Goal: Browse casually: Explore the website without a specific task or goal

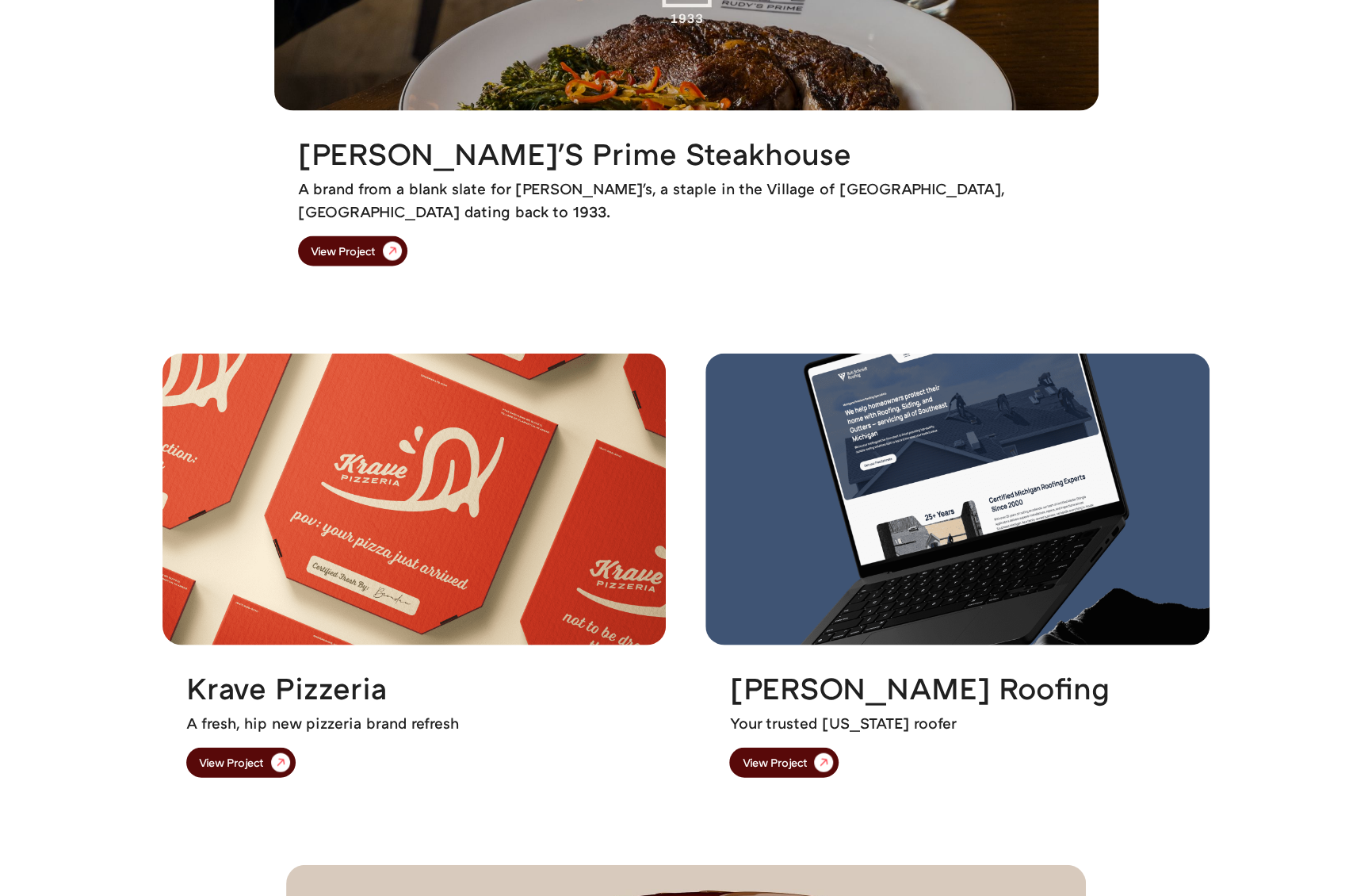
drag, startPoint x: 947, startPoint y: 363, endPoint x: 767, endPoint y: 278, distance: 199.1
click at [767, 278] on div "Rudy's Prime Steakhouse A brand from a blank slate for Rudy's, a staple in the …" at bounding box center [686, 200] width 825 height 179
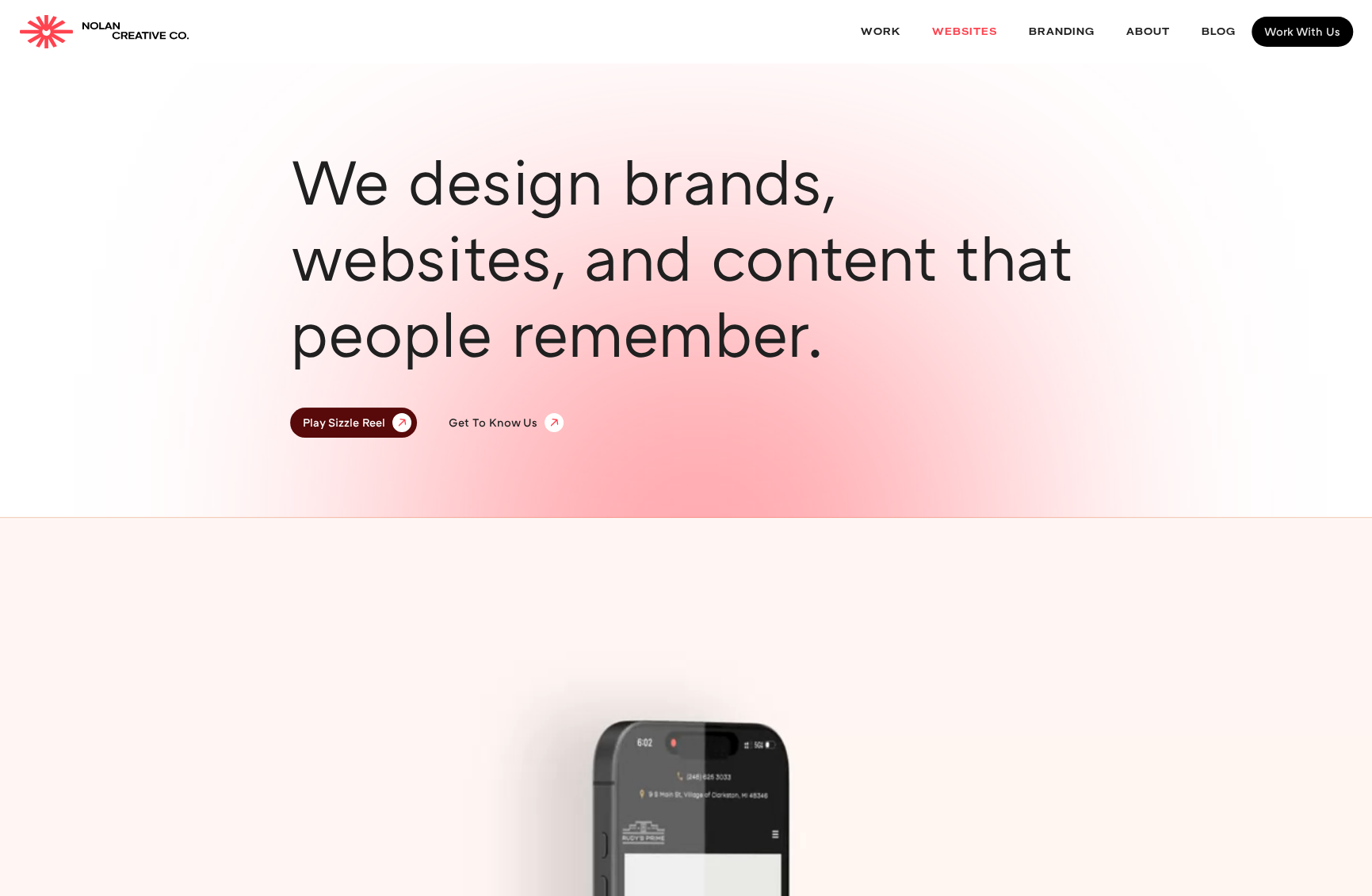
click at [964, 31] on link "websites" at bounding box center [964, 32] width 97 height 42
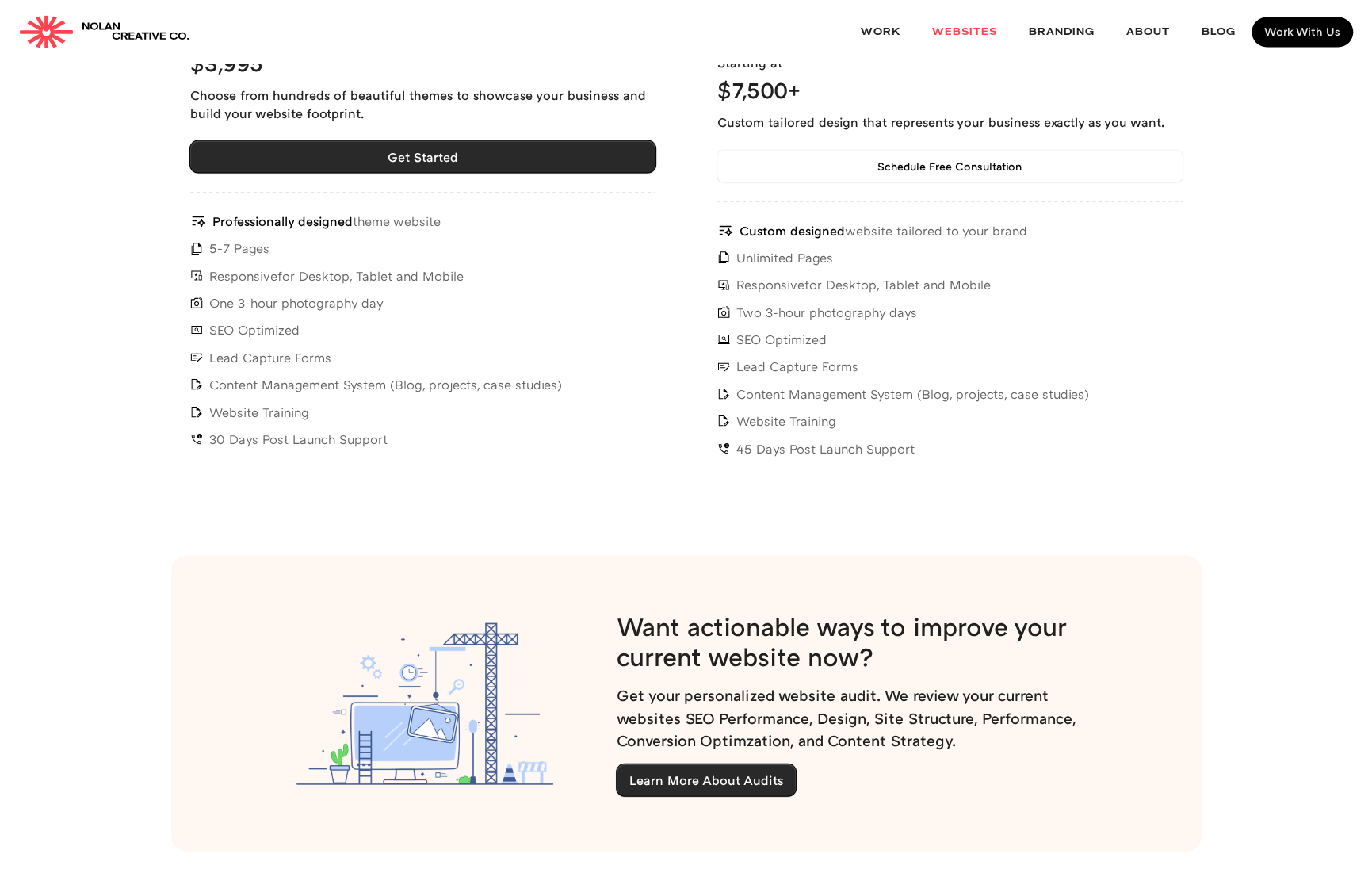
scroll to position [5711, 0]
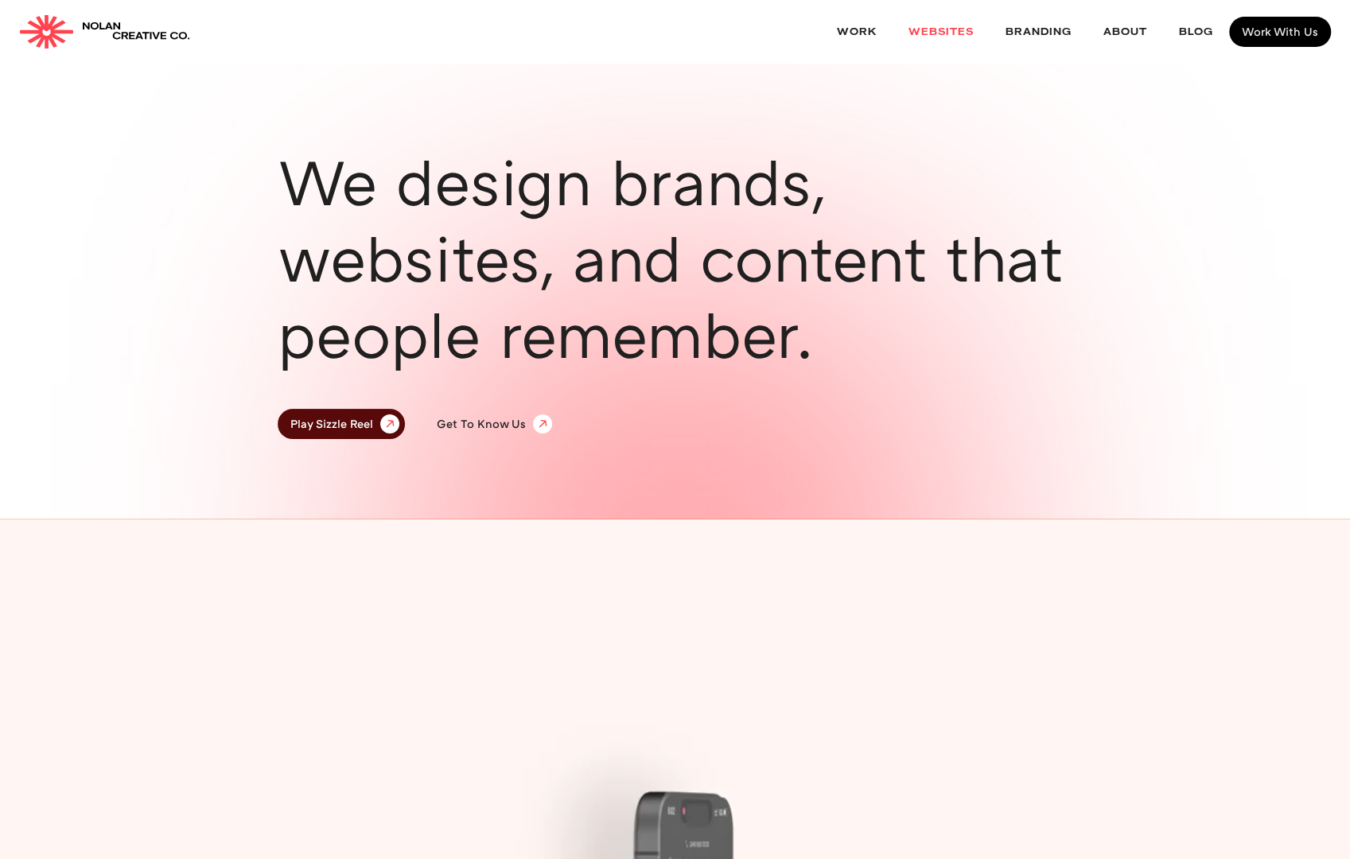
click at [952, 28] on link "websites" at bounding box center [941, 32] width 97 height 42
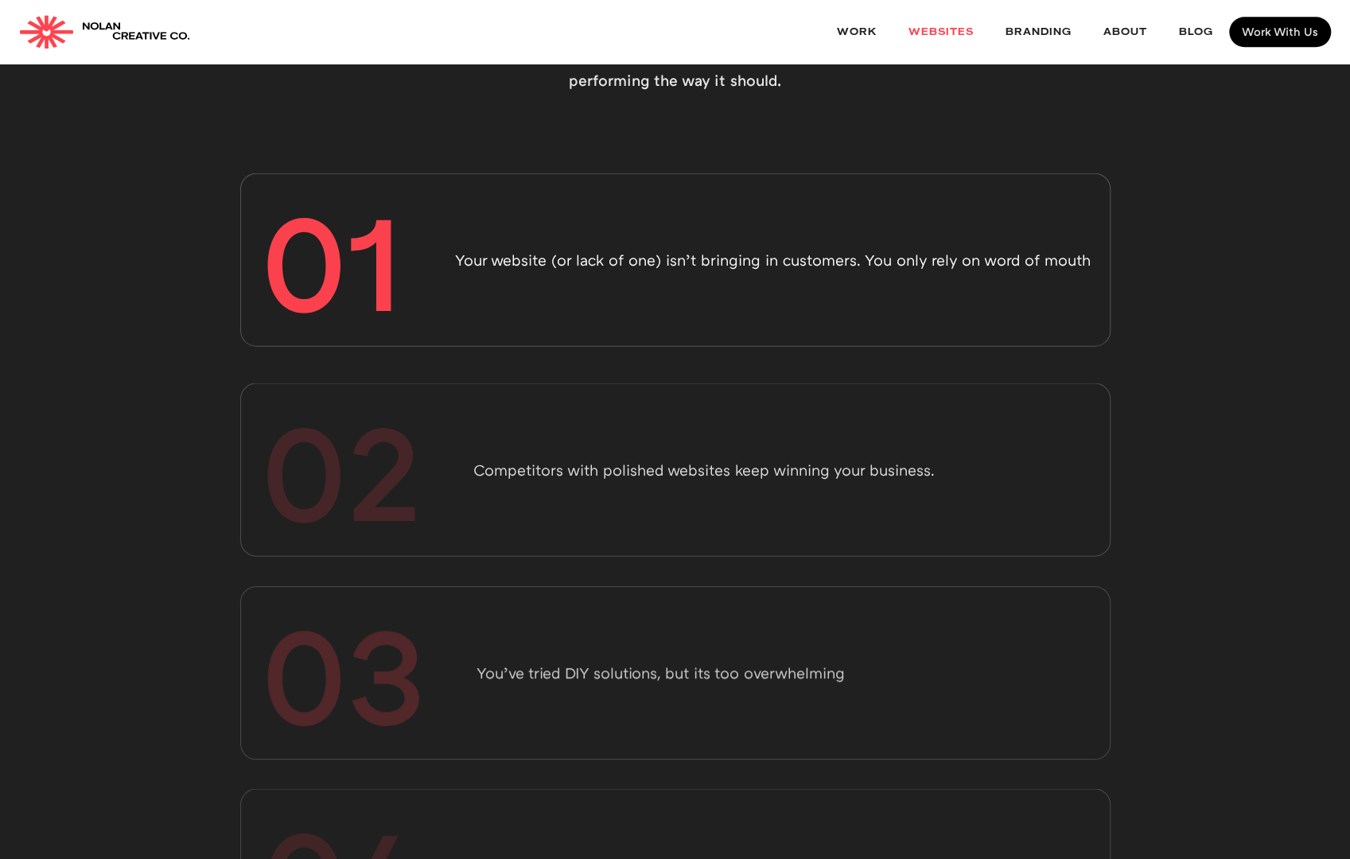
scroll to position [955, 0]
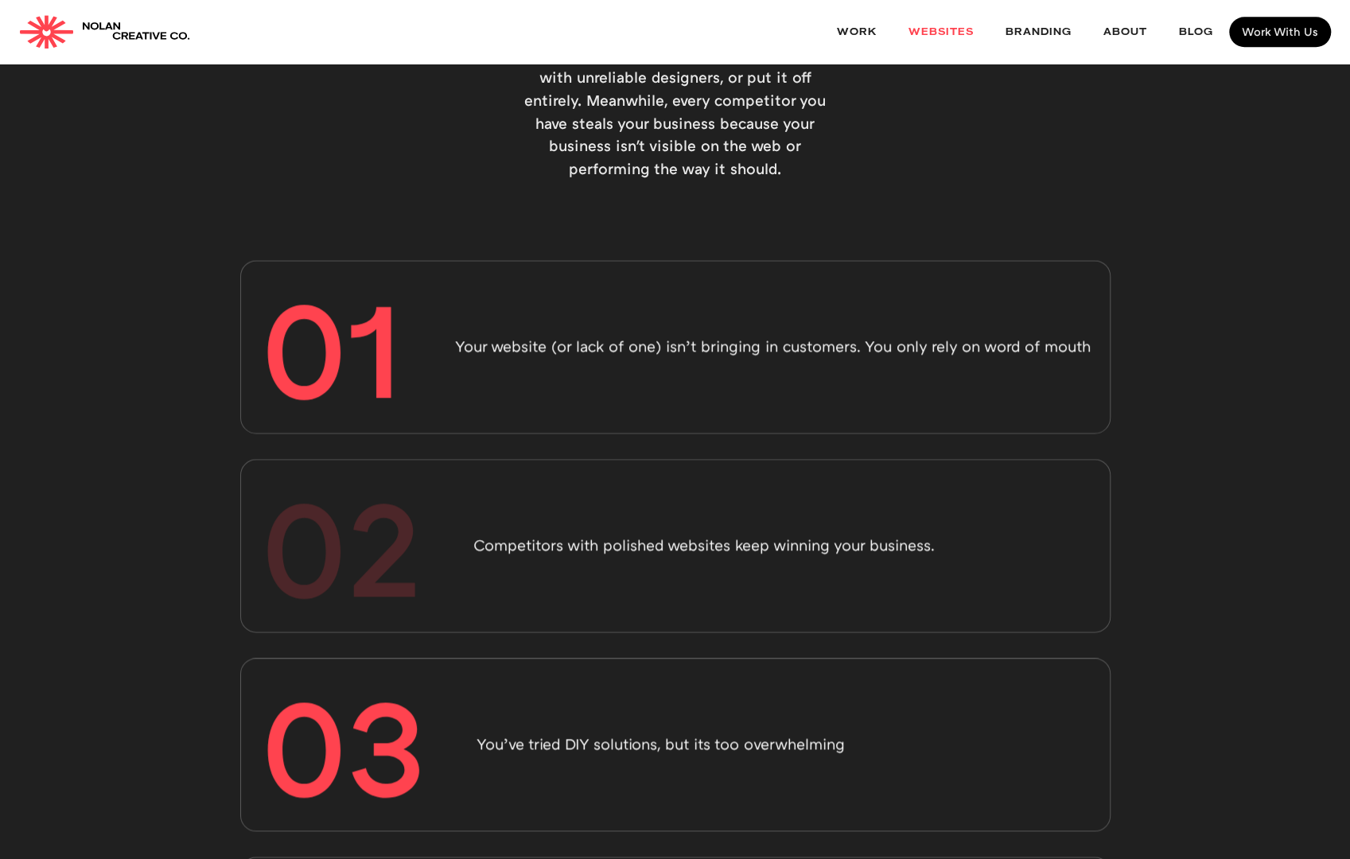
click at [951, 26] on link "websites" at bounding box center [941, 32] width 97 height 42
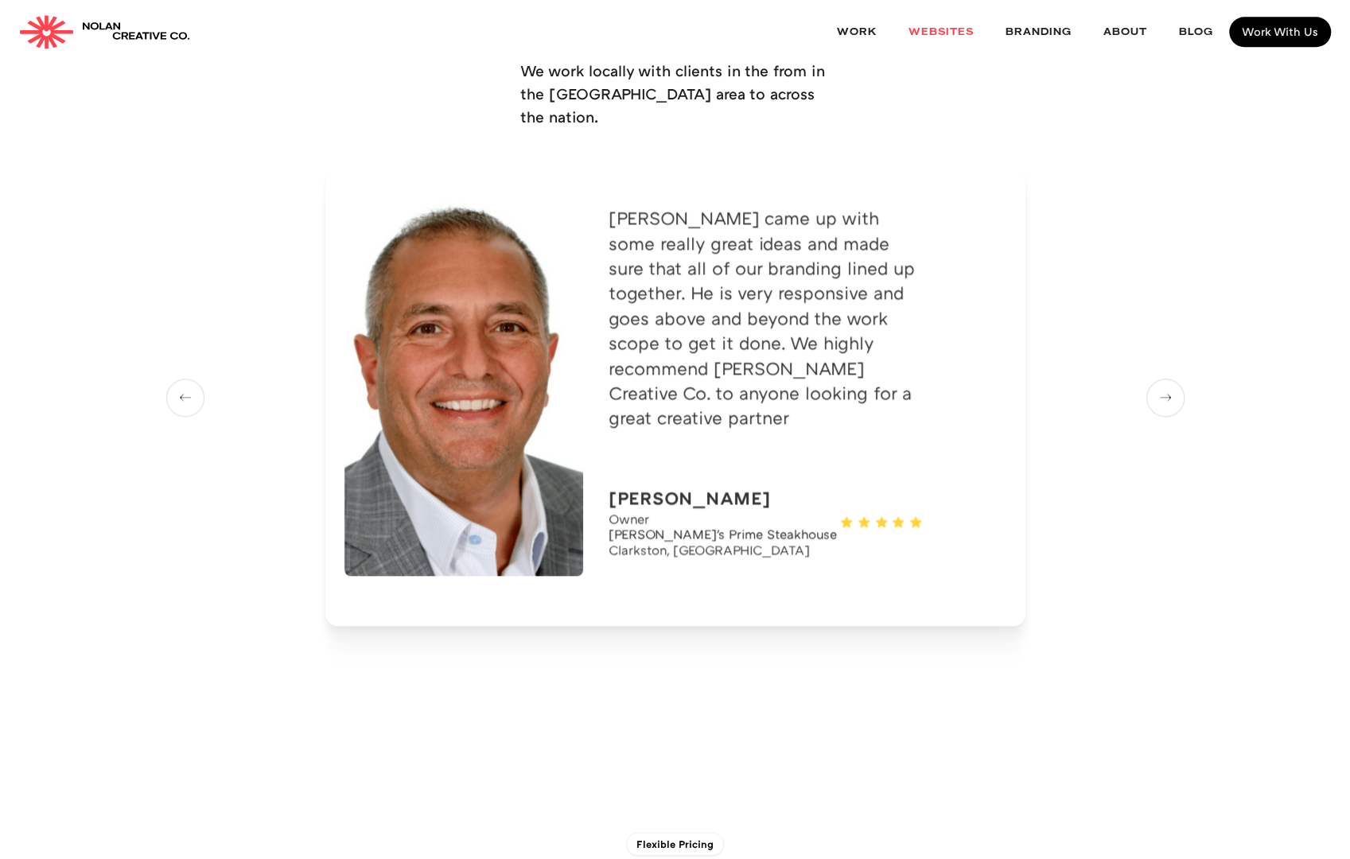
scroll to position [5093, 0]
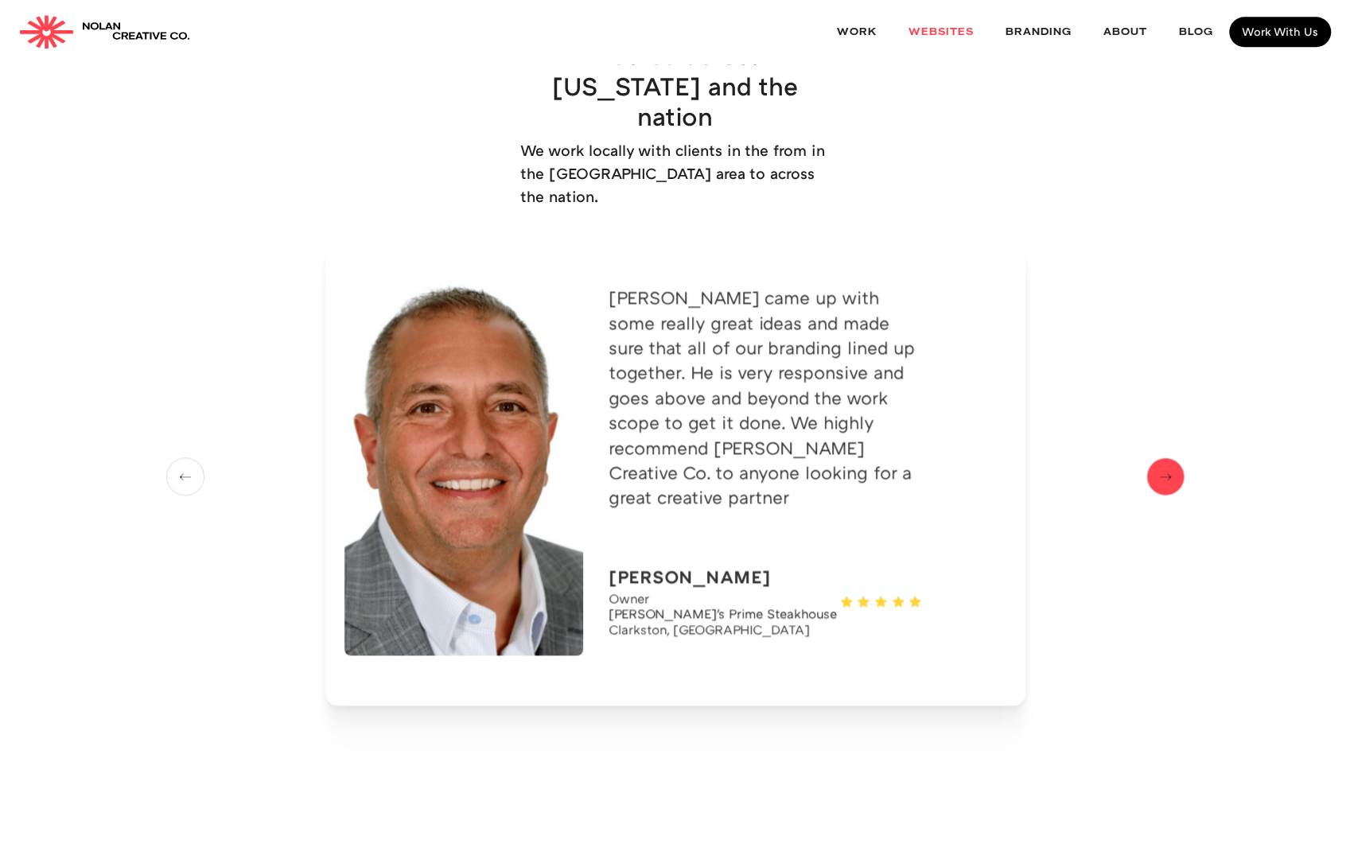
click at [1155, 467] on img "next slide" at bounding box center [1166, 477] width 24 height 20
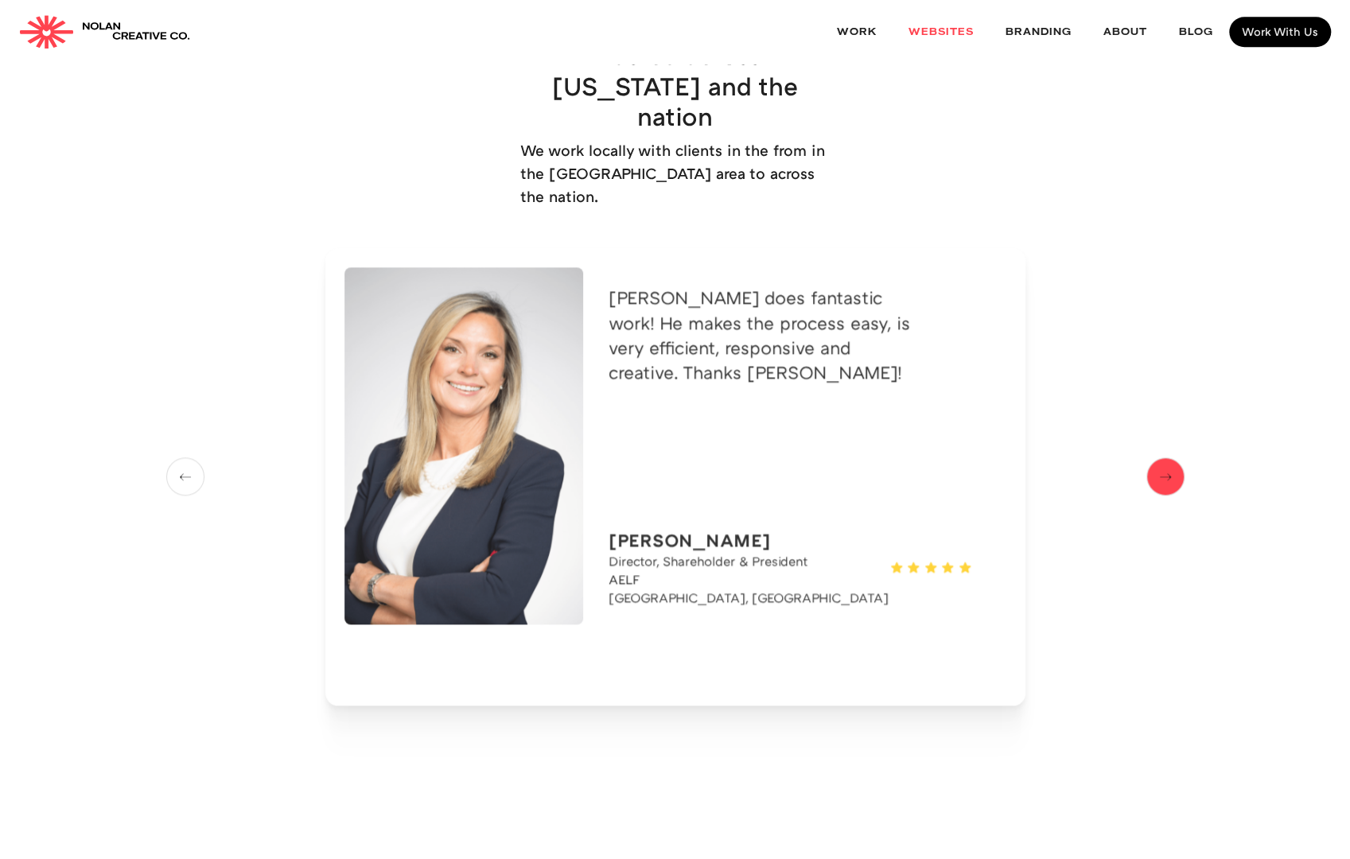
click at [1163, 467] on img "next slide" at bounding box center [1166, 477] width 24 height 20
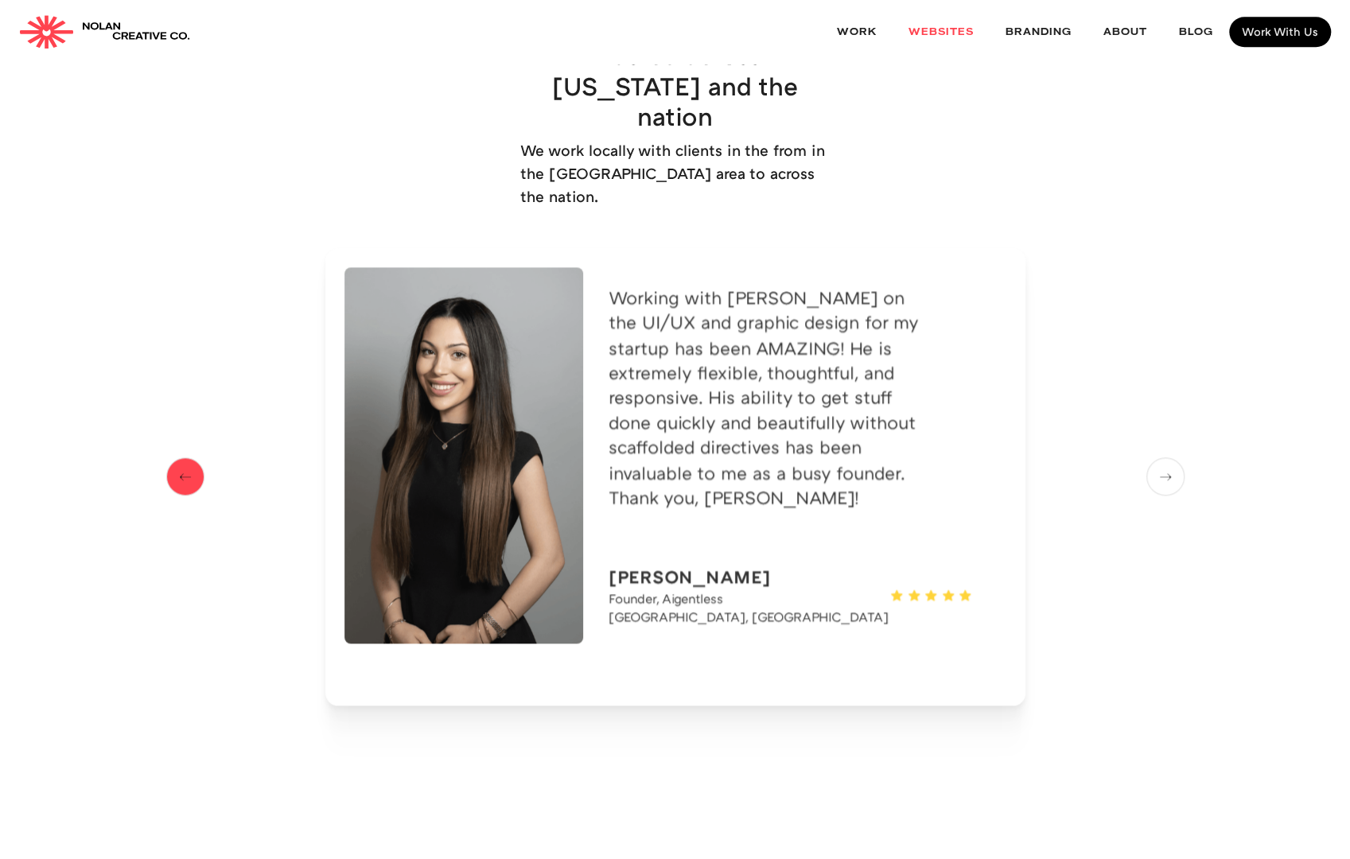
click at [175, 467] on img "previous slide" at bounding box center [185, 477] width 24 height 20
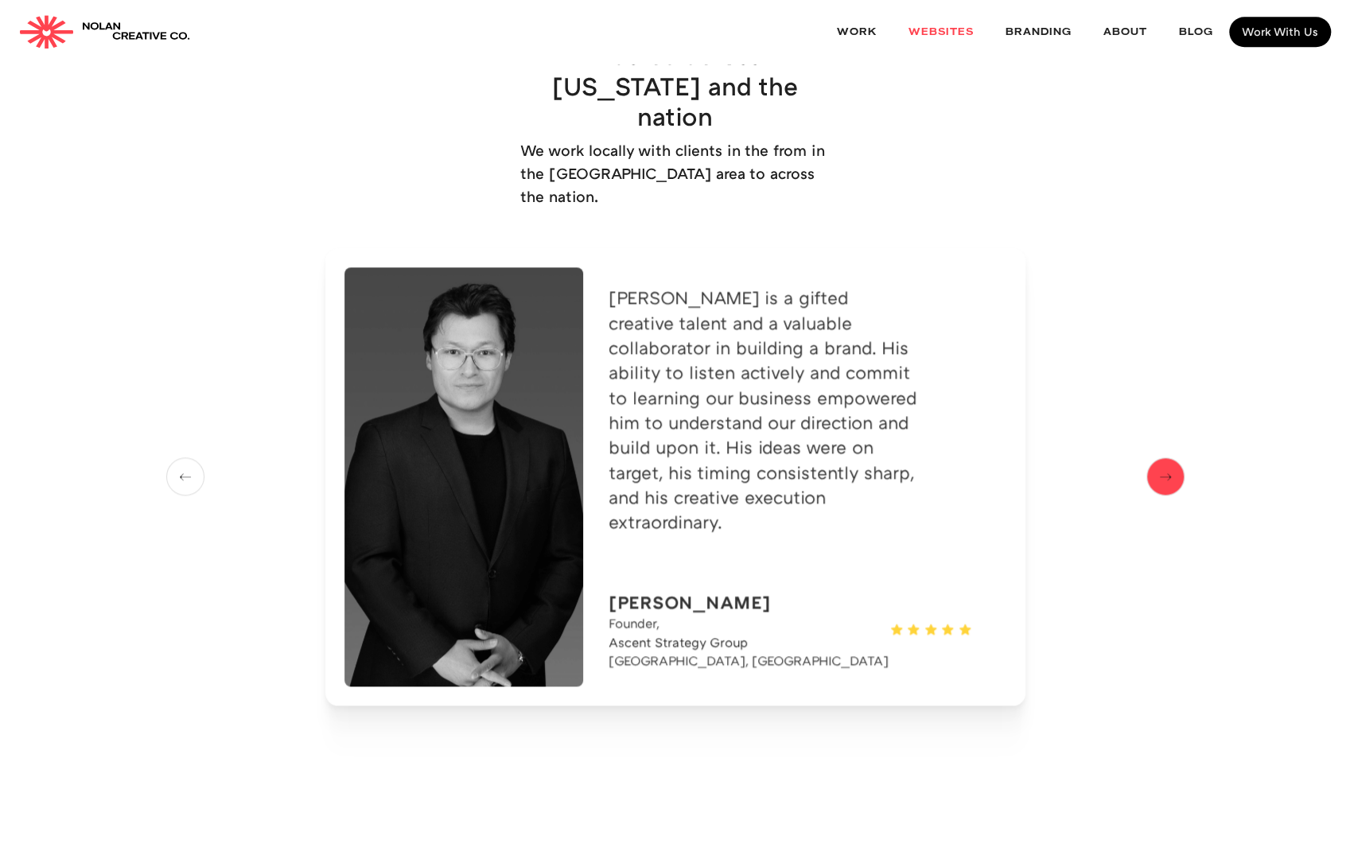
click at [1170, 467] on img "next slide" at bounding box center [1166, 477] width 24 height 20
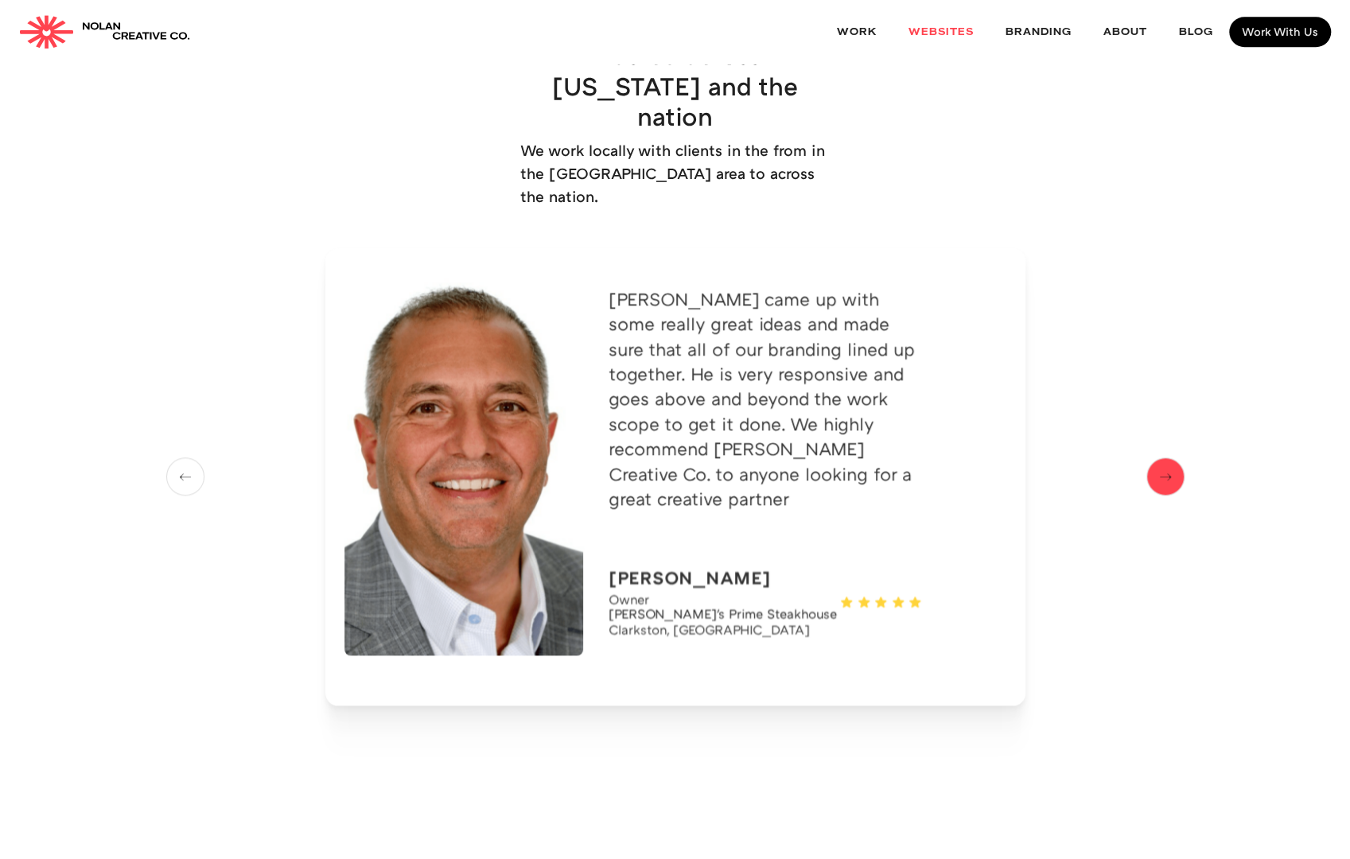
click at [1170, 467] on img "next slide" at bounding box center [1166, 477] width 24 height 20
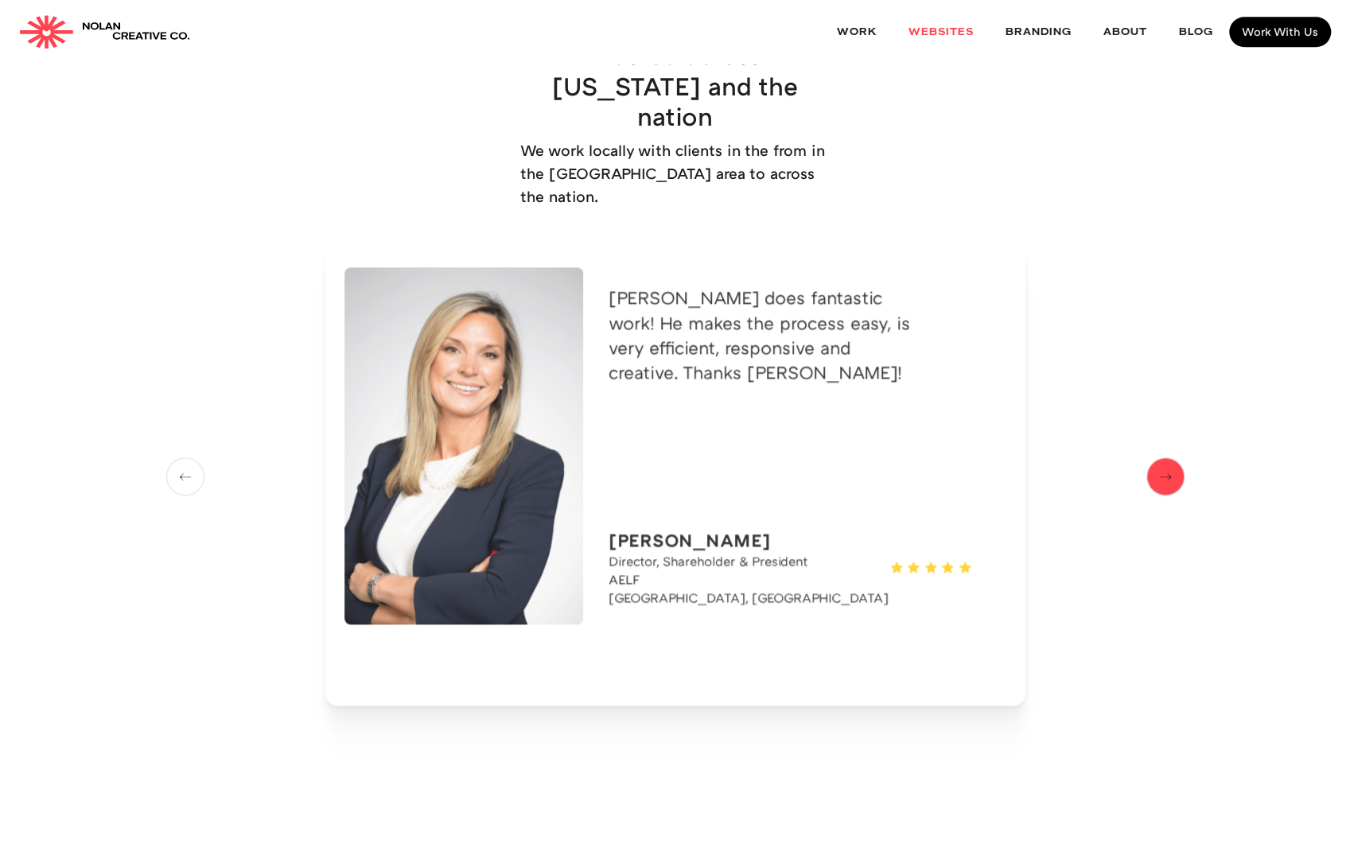
click at [1170, 467] on img "next slide" at bounding box center [1166, 477] width 24 height 20
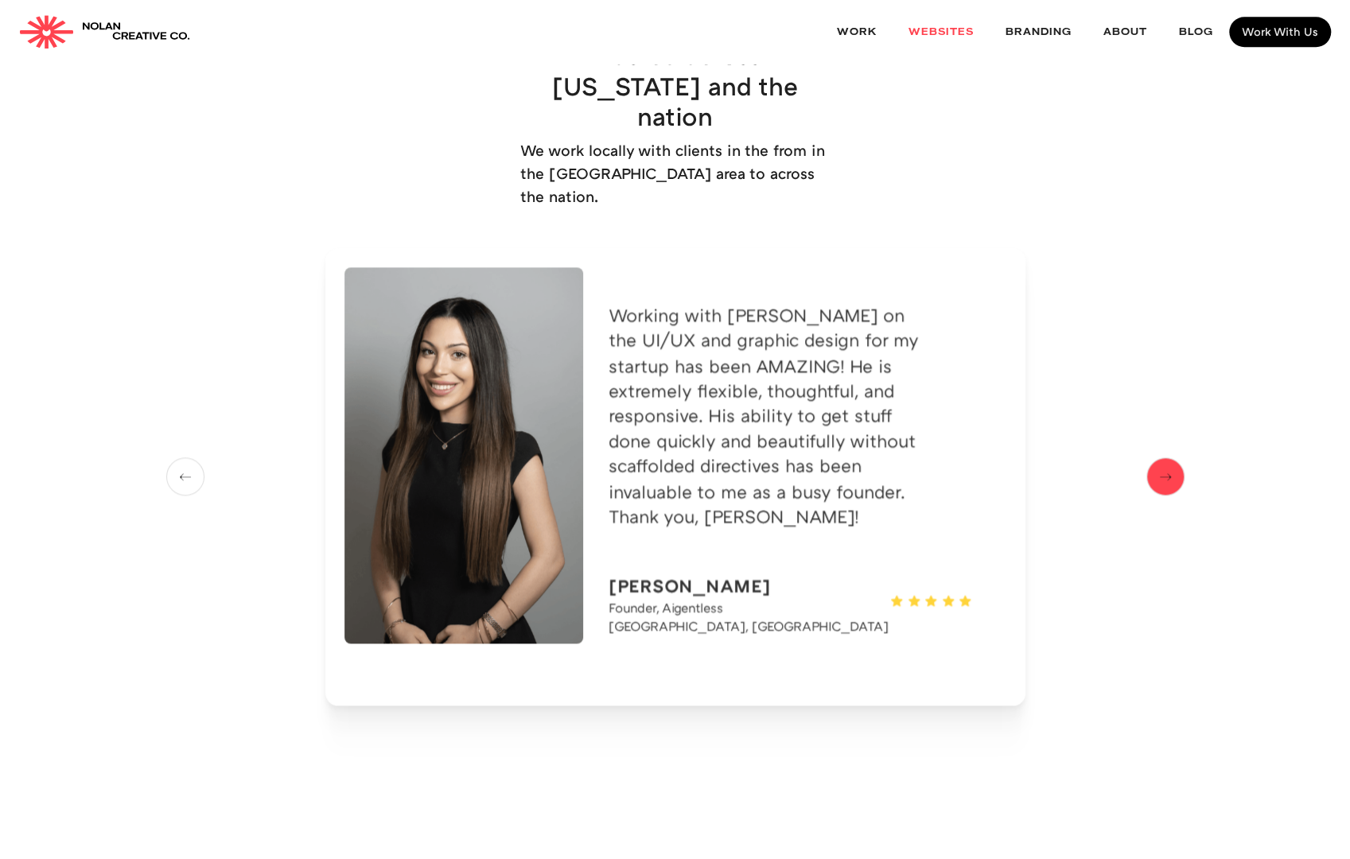
click at [1170, 467] on img "next slide" at bounding box center [1166, 477] width 24 height 20
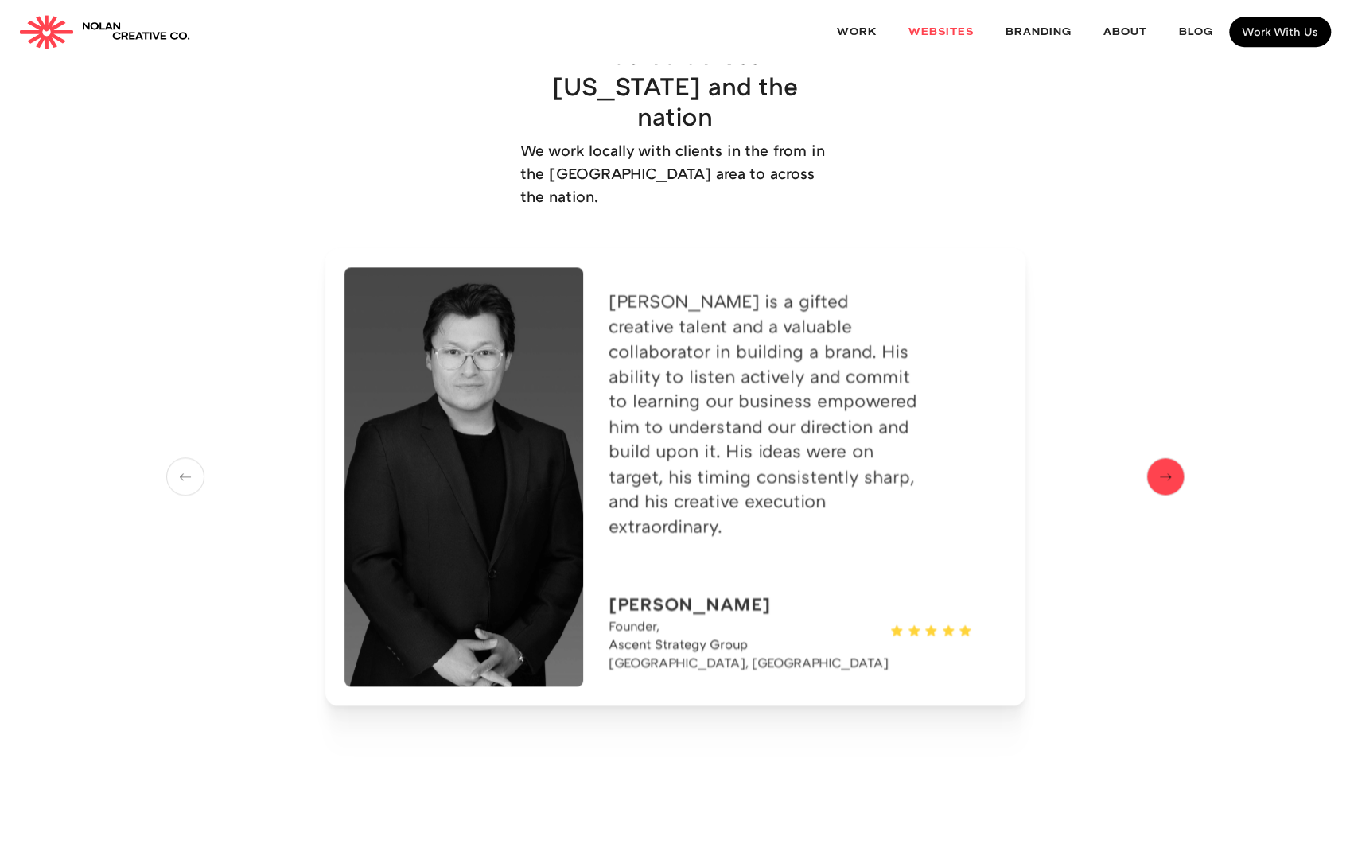
click at [1154, 467] on img "next slide" at bounding box center [1166, 477] width 24 height 20
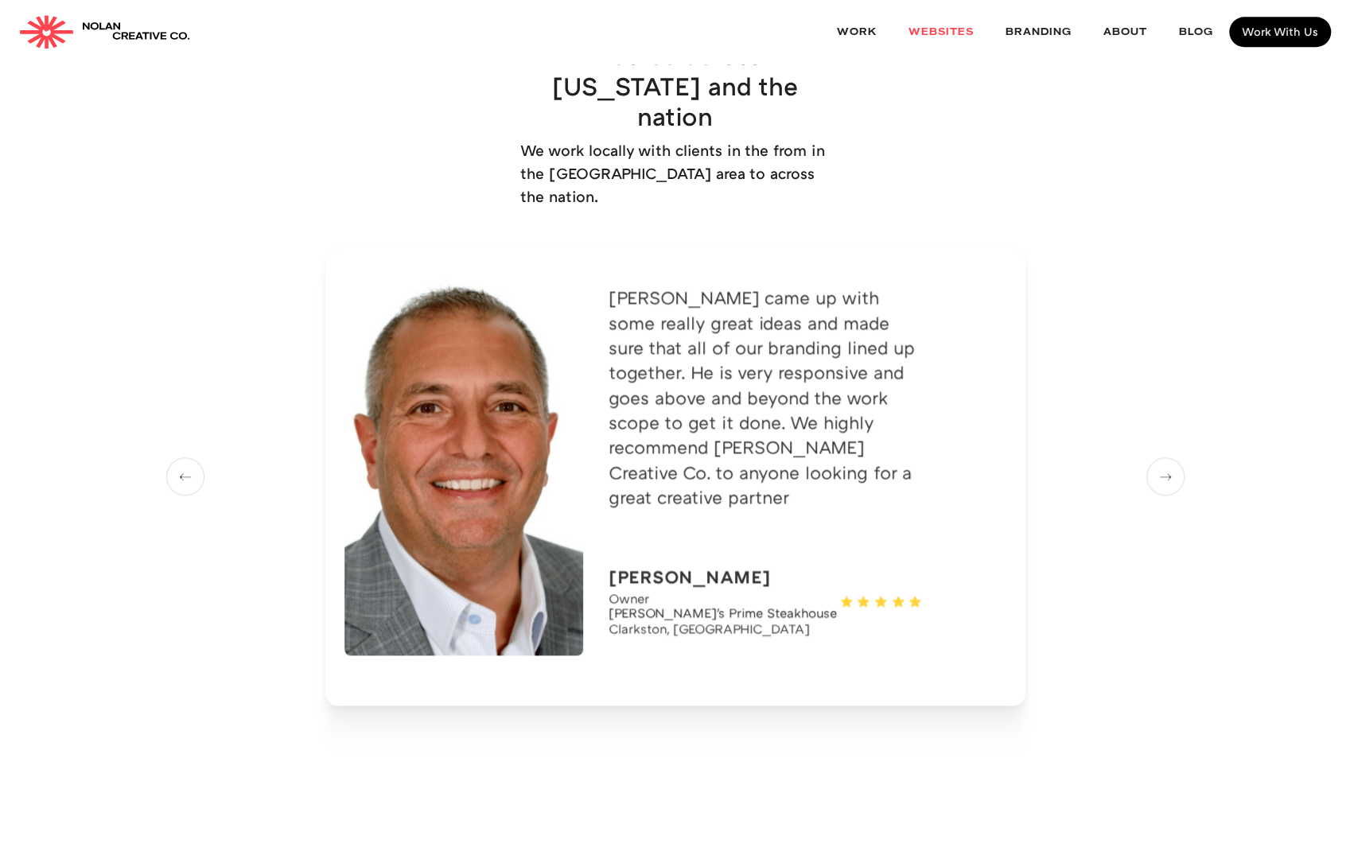
click at [1137, 408] on div "Nolan came up with some really great ideas and made sure that all of our brandi…" at bounding box center [675, 477] width 1019 height 458
click at [1159, 467] on img "next slide" at bounding box center [1166, 477] width 24 height 20
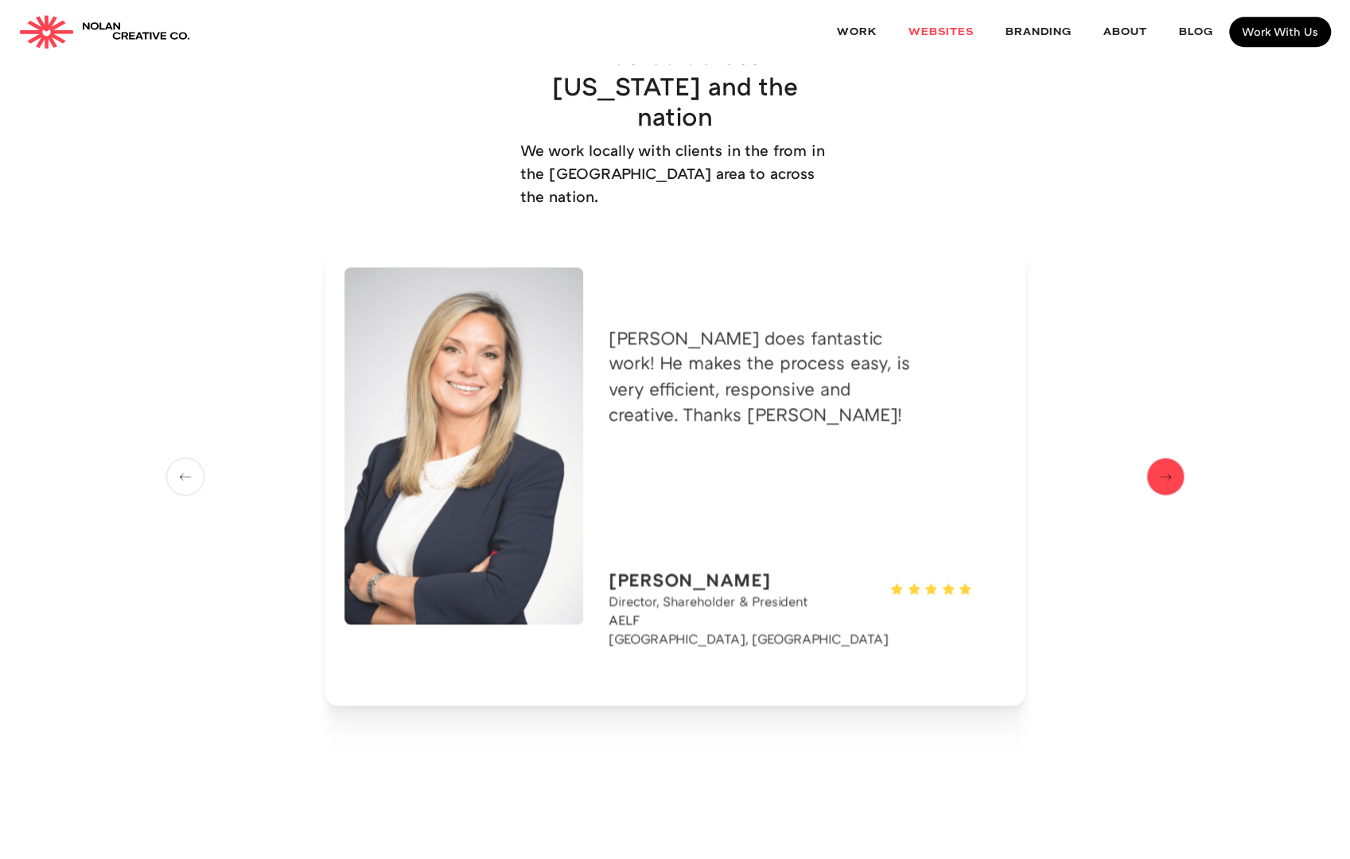
click at [1159, 467] on img "next slide" at bounding box center [1166, 477] width 24 height 20
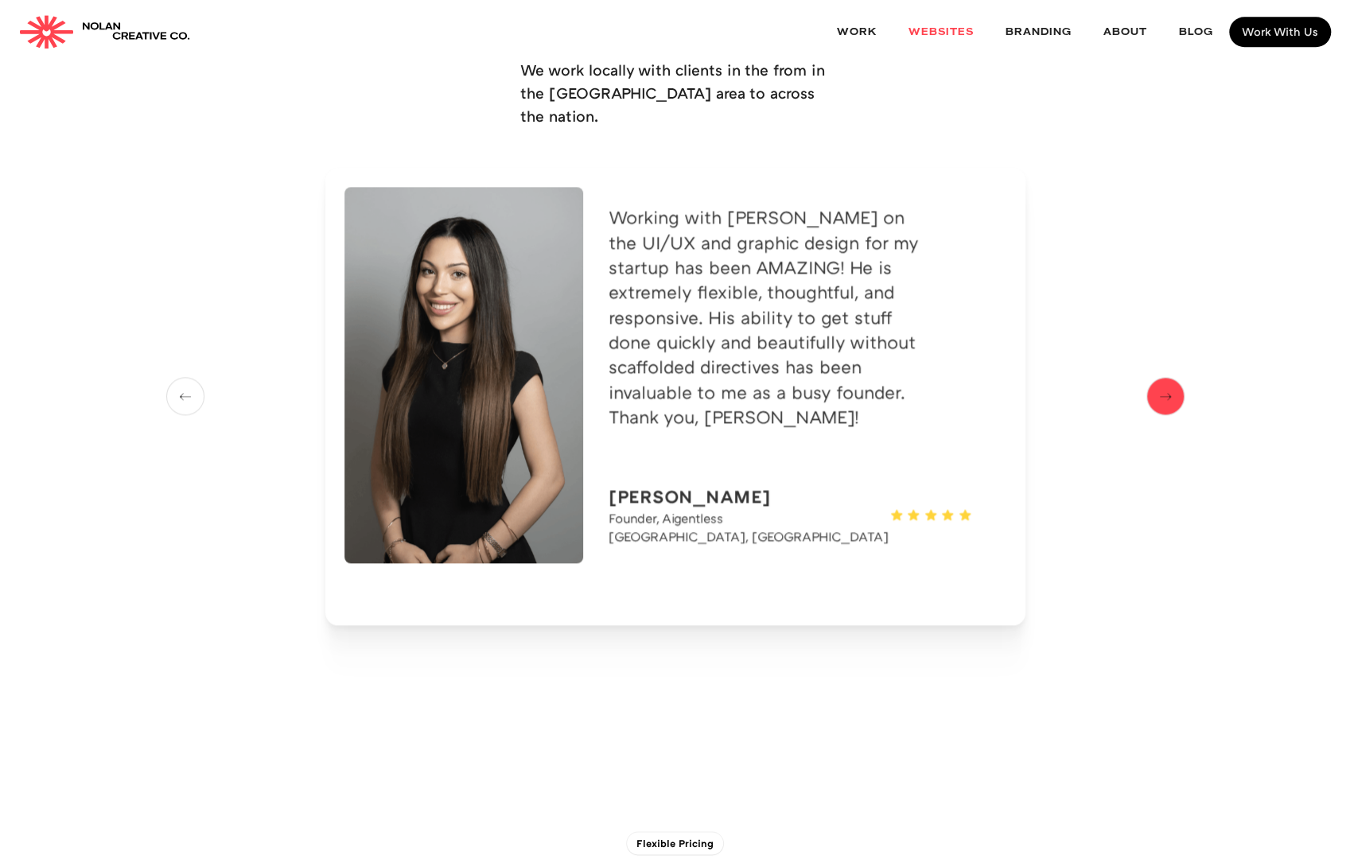
scroll to position [5173, 0]
drag, startPoint x: 1180, startPoint y: 354, endPoint x: 1173, endPoint y: 336, distance: 19.7
click at [1178, 349] on div "Nolan came up with some really great ideas and made sure that all of our brandi…" at bounding box center [675, 398] width 1019 height 458
click at [1173, 388] on img "next slide" at bounding box center [1166, 398] width 24 height 20
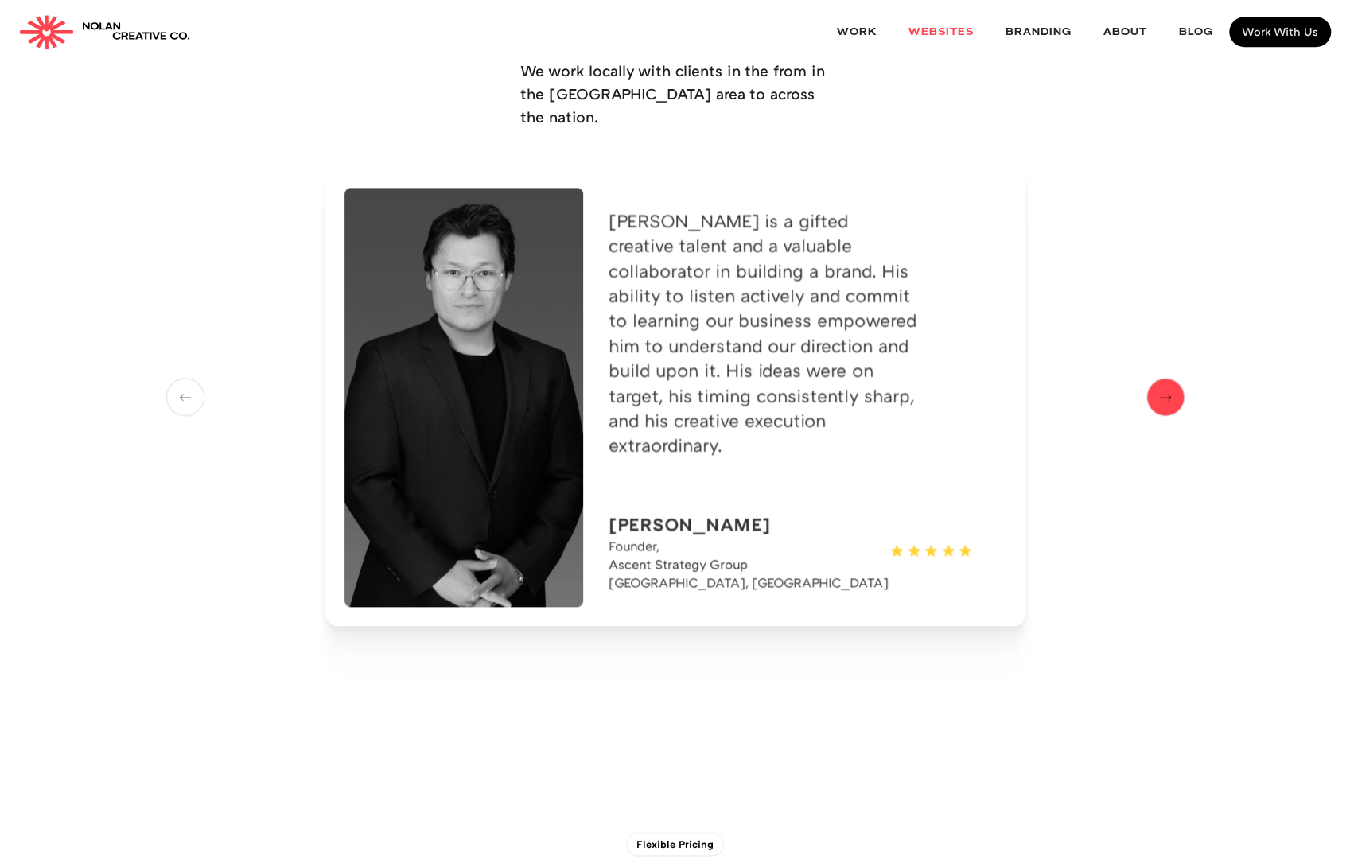
click at [1167, 388] on img "next slide" at bounding box center [1166, 398] width 24 height 20
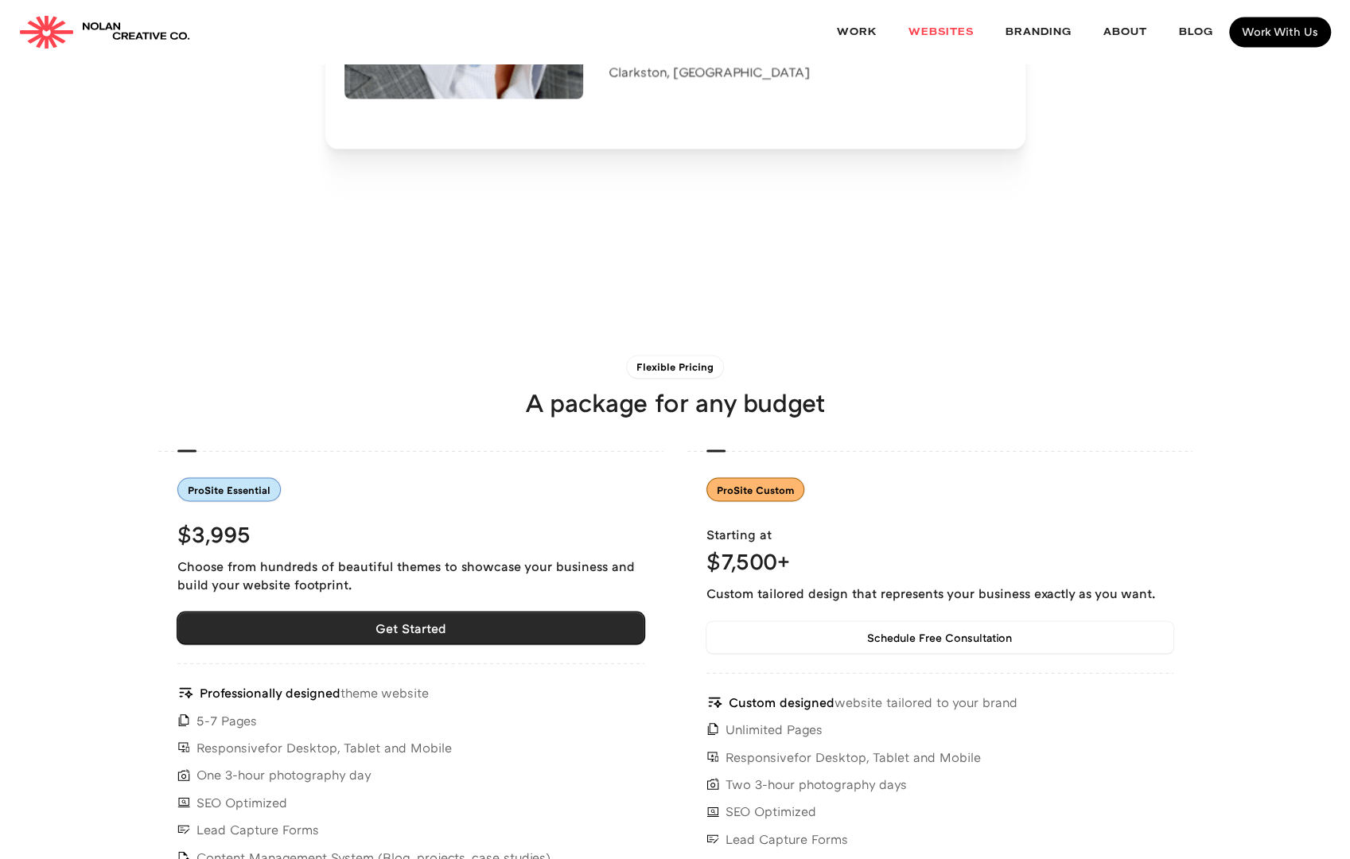
scroll to position [5093, 0]
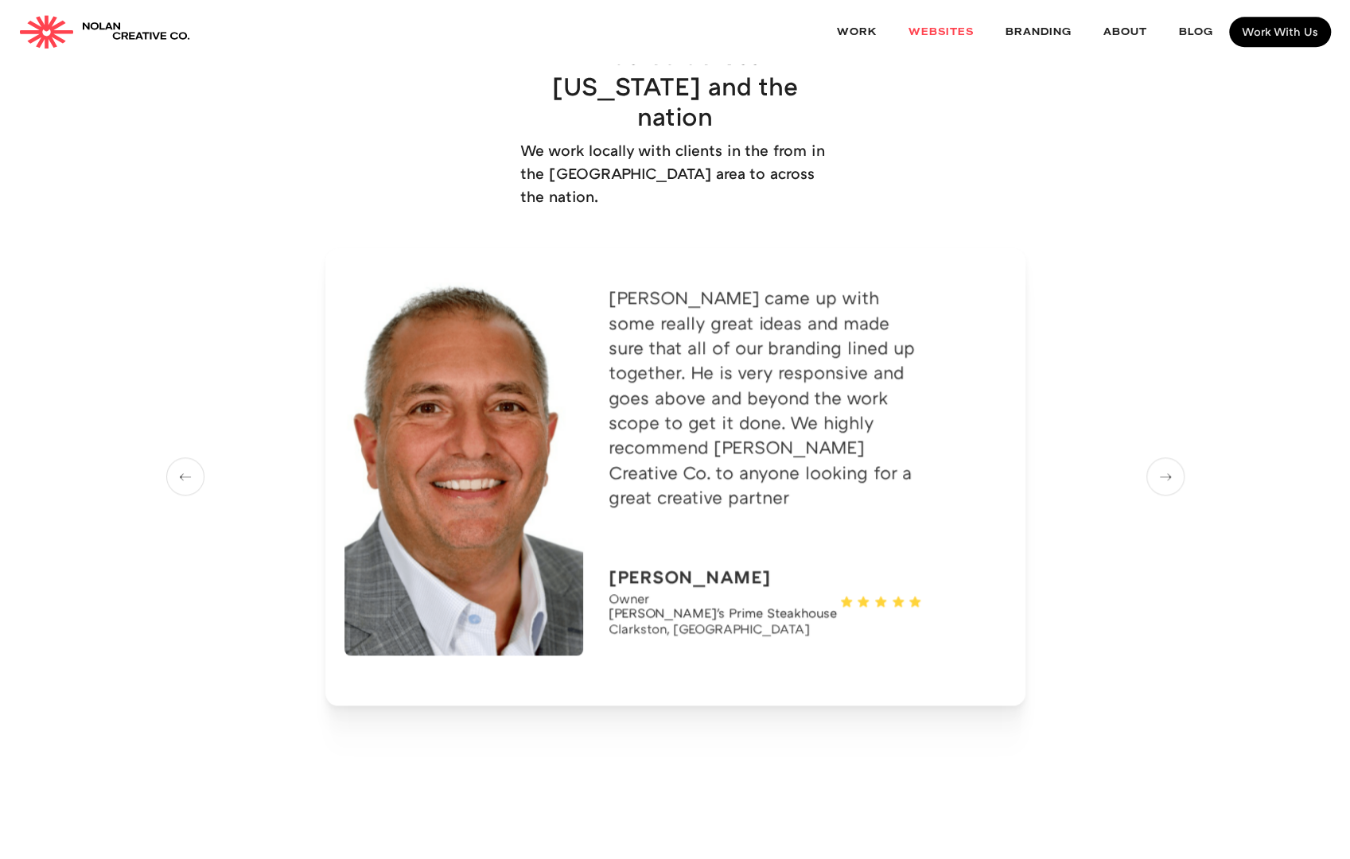
drag, startPoint x: 152, startPoint y: 44, endPoint x: 185, endPoint y: 33, distance: 35.2
click at [152, 44] on link "home" at bounding box center [104, 31] width 171 height 33
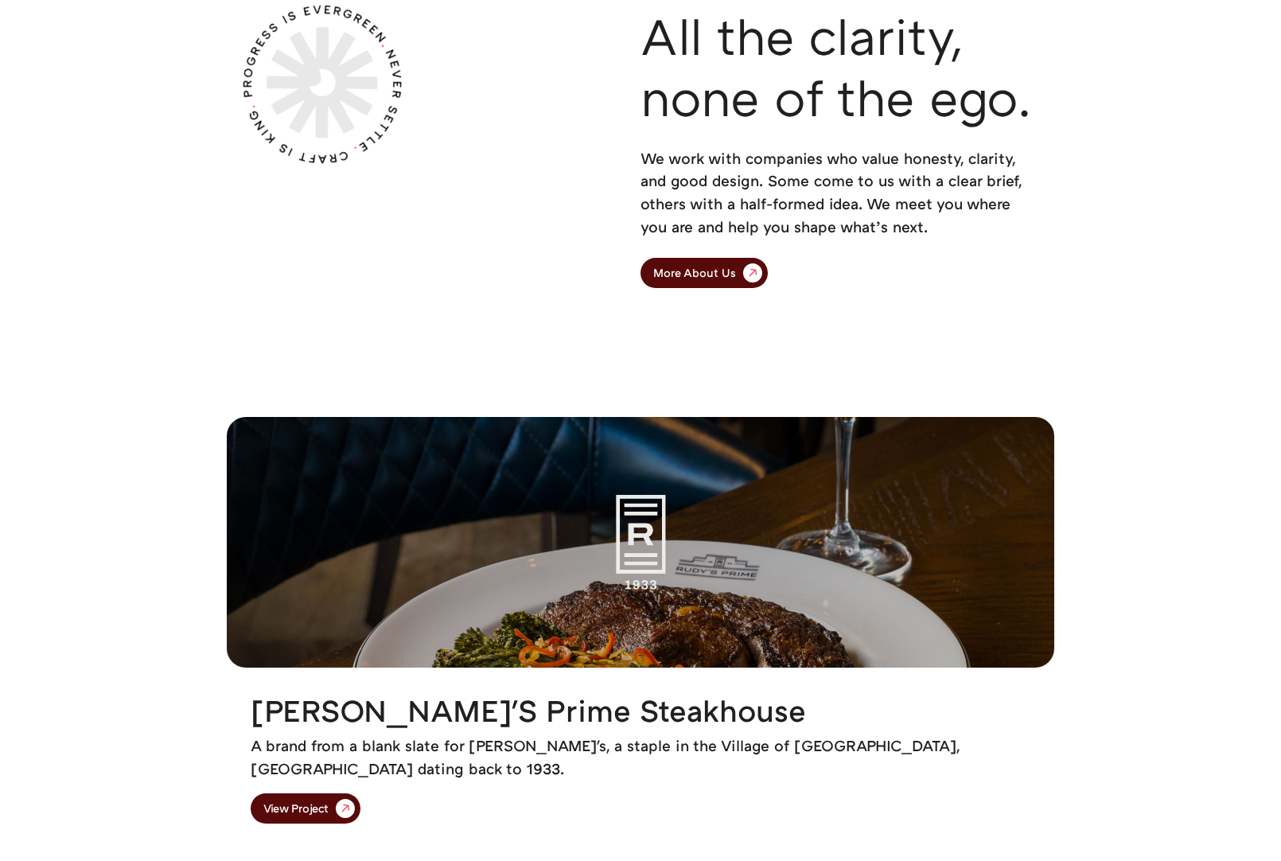
scroll to position [1592, 0]
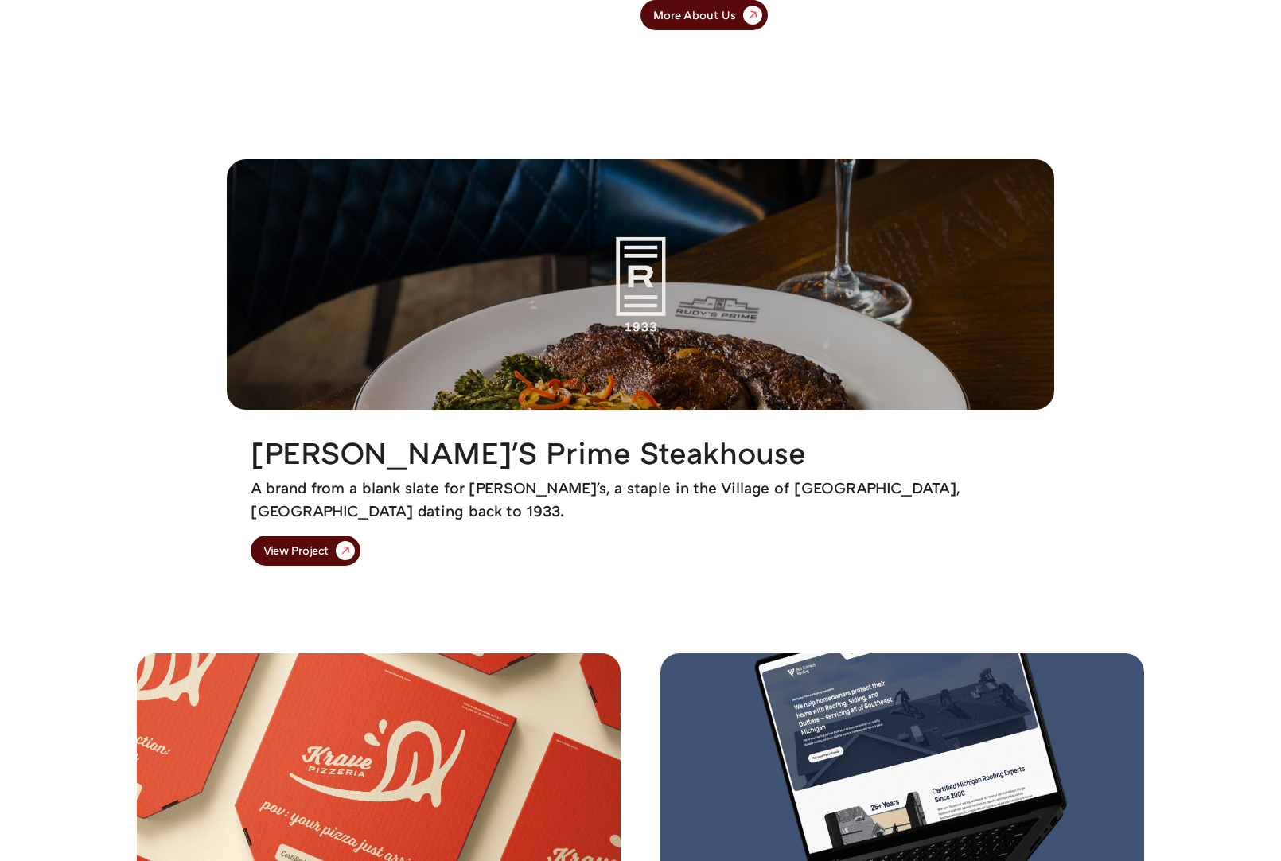
click at [693, 253] on img at bounding box center [641, 284] width 828 height 251
click at [635, 253] on img at bounding box center [641, 284] width 828 height 251
click at [333, 561] on link "View Project" at bounding box center [306, 551] width 110 height 30
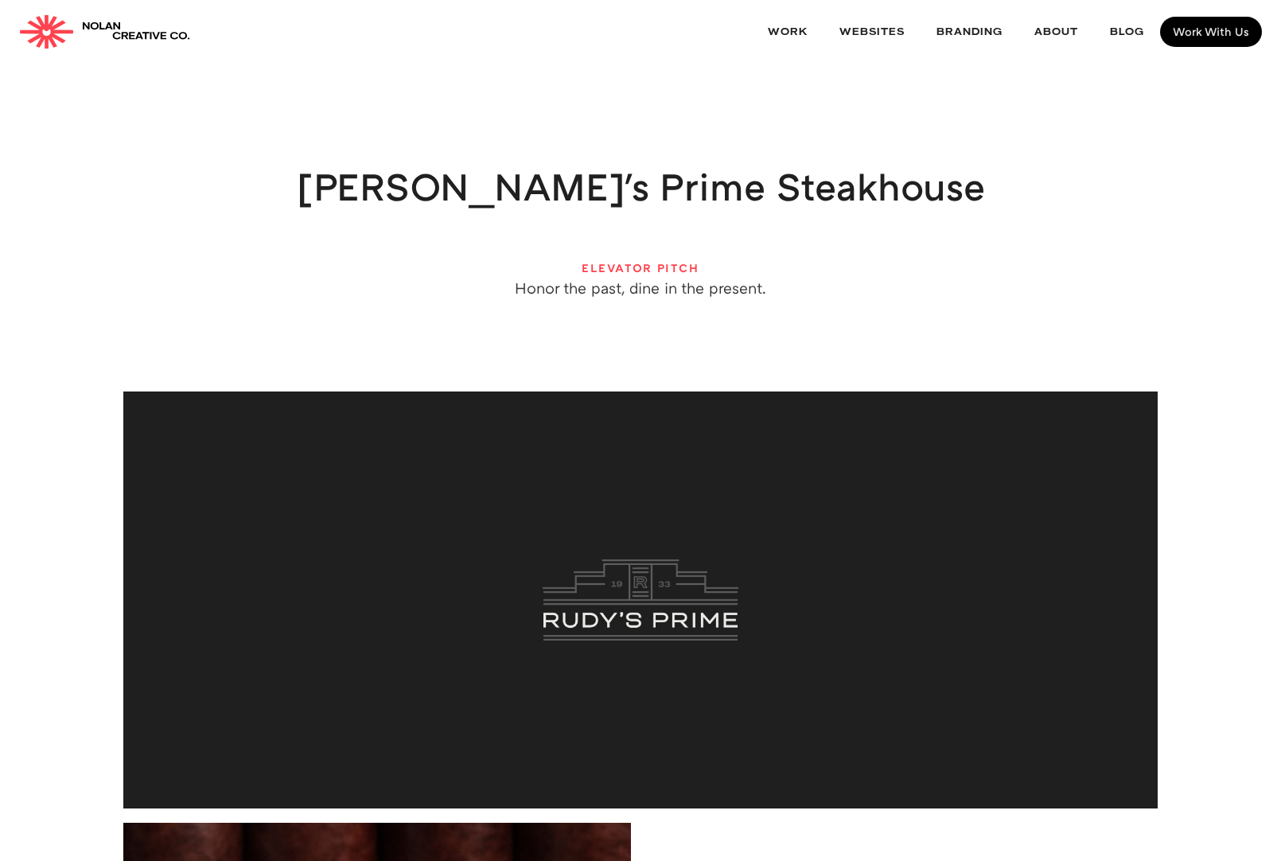
click at [99, 40] on img "home" at bounding box center [136, 31] width 108 height 23
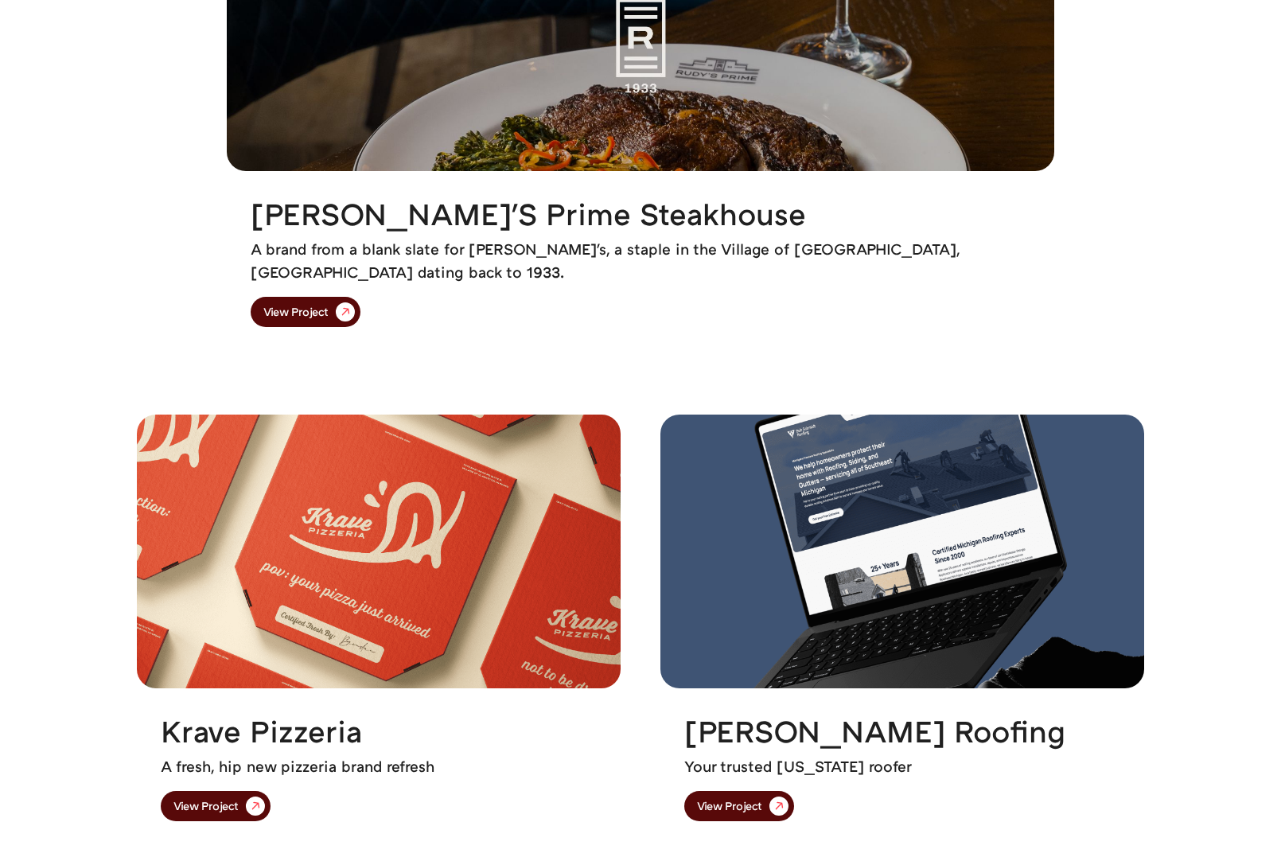
scroll to position [2228, 0]
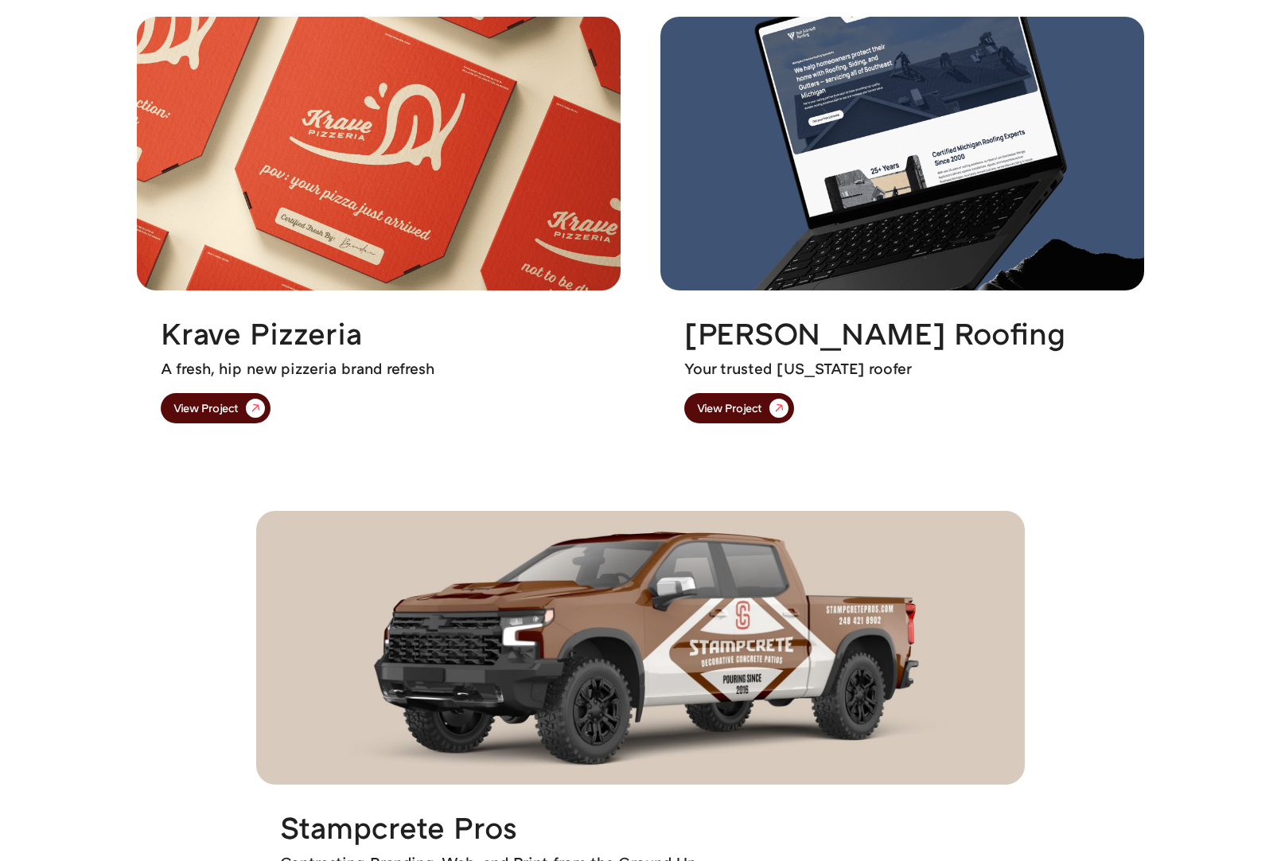
click at [393, 228] on img at bounding box center [379, 154] width 484 height 274
click at [220, 403] on div "View Project" at bounding box center [205, 408] width 65 height 11
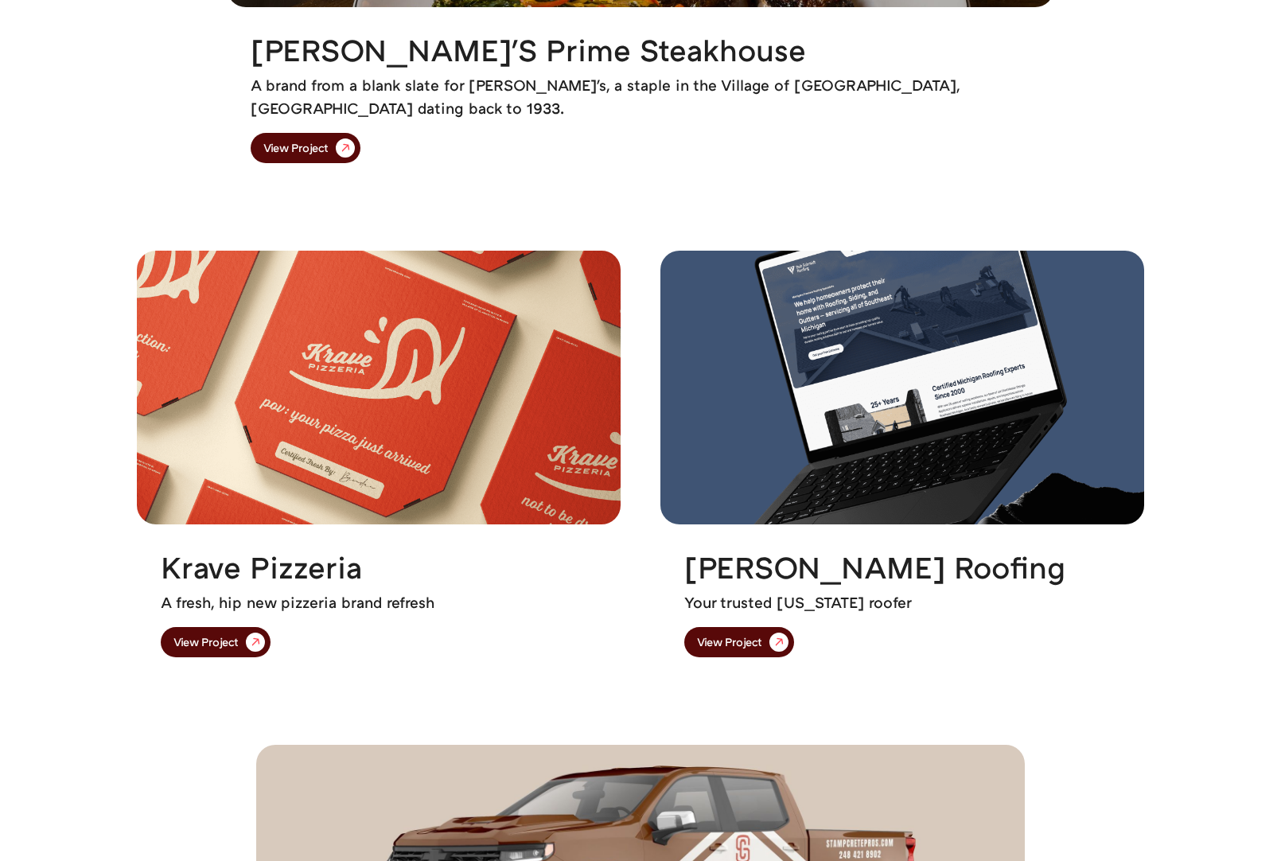
scroll to position [1989, 0]
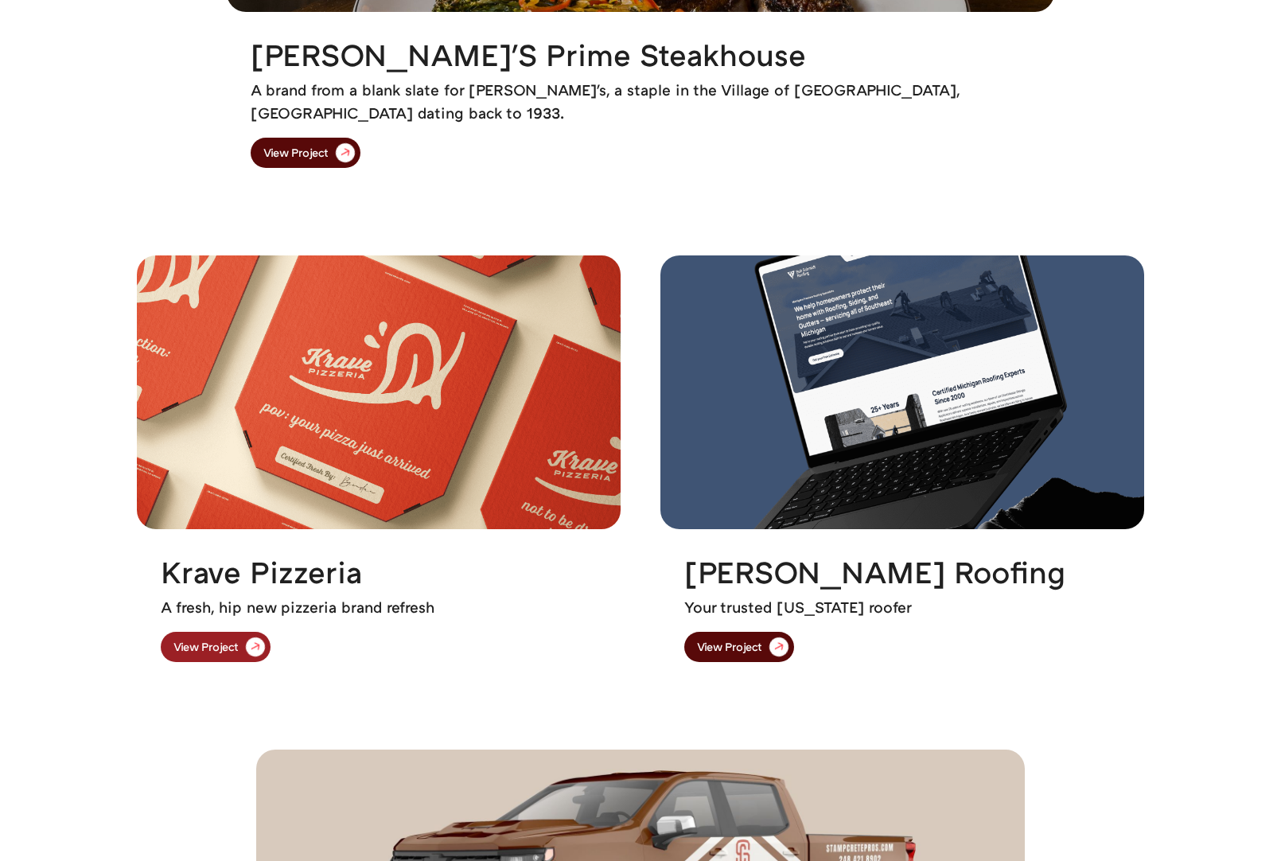
click at [248, 646] on img at bounding box center [255, 646] width 34 height 34
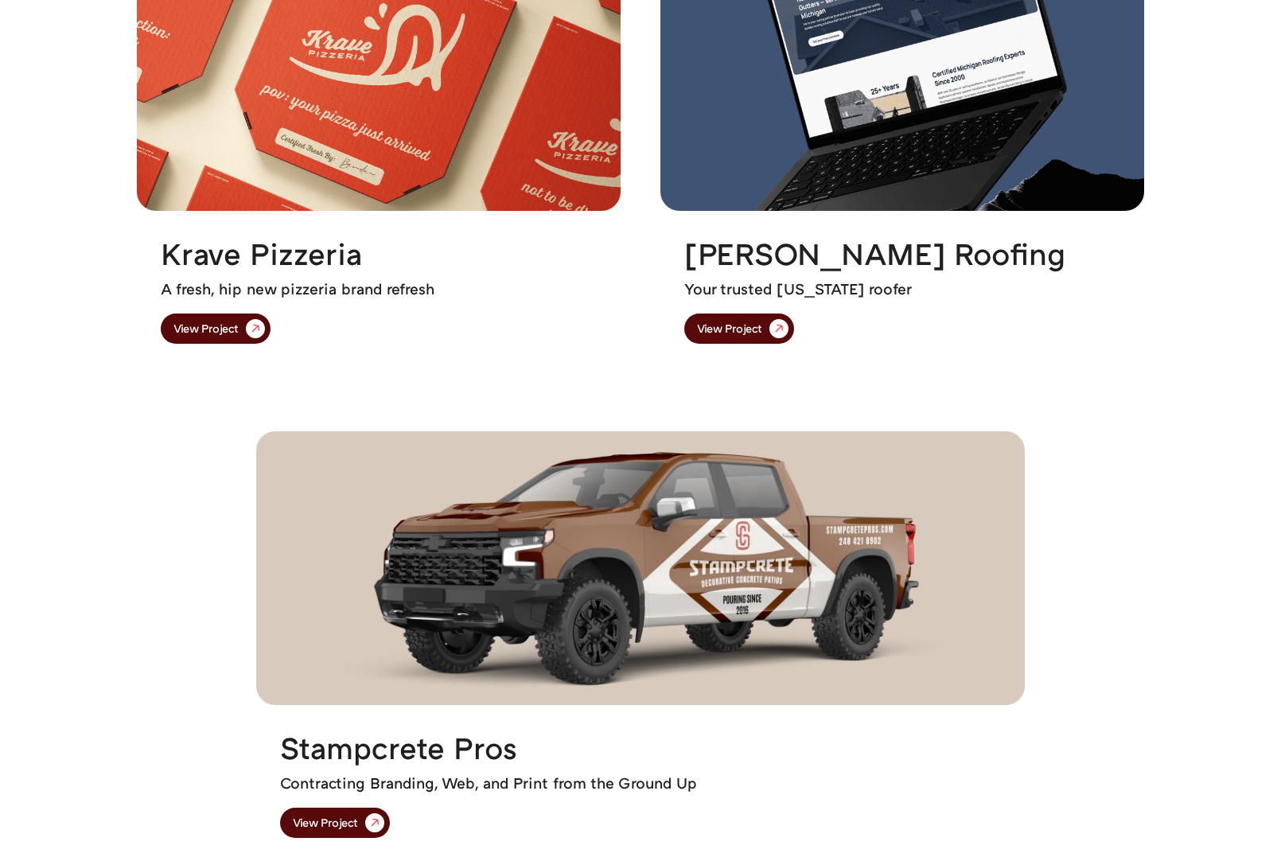
click at [985, 571] on img at bounding box center [640, 568] width 769 height 274
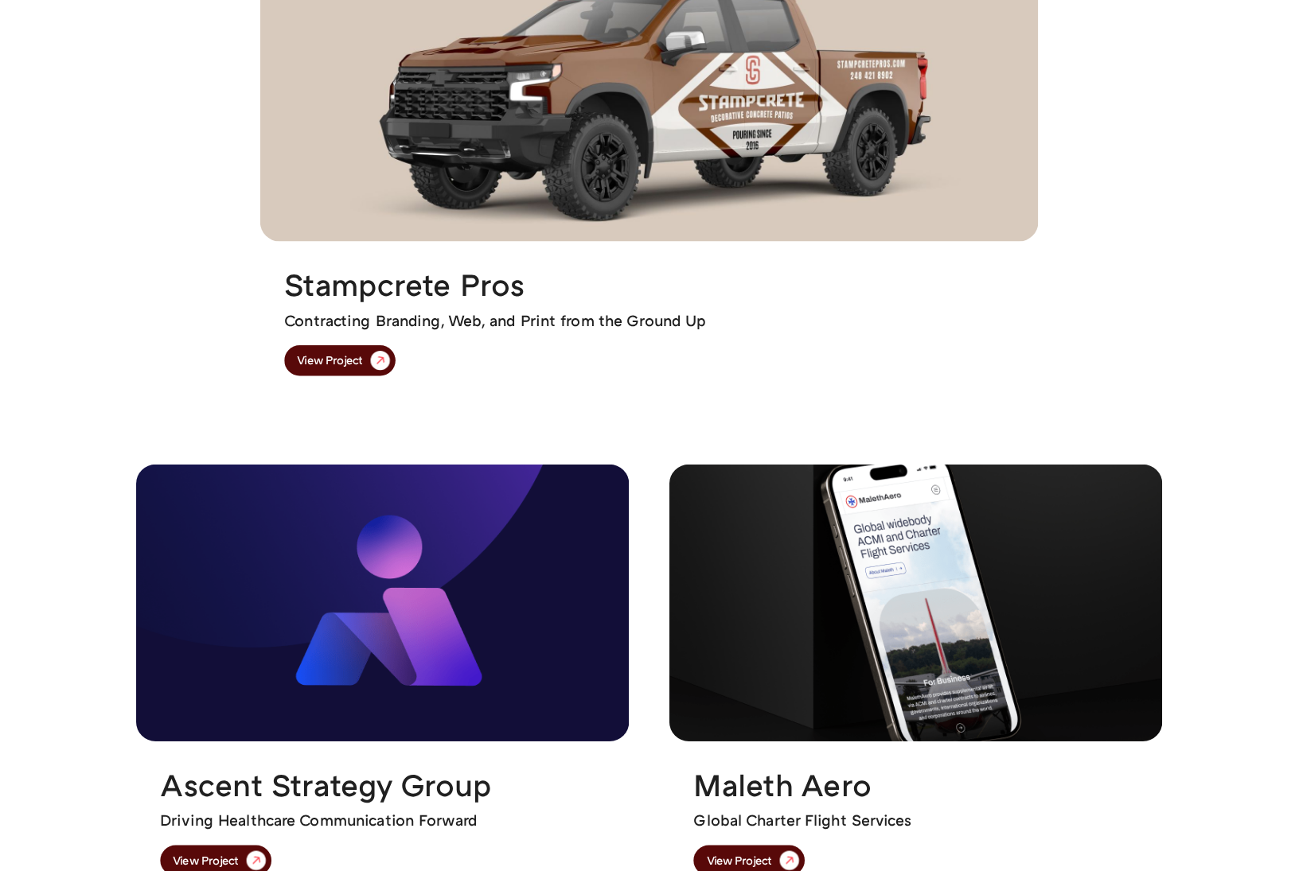
scroll to position [2785, 0]
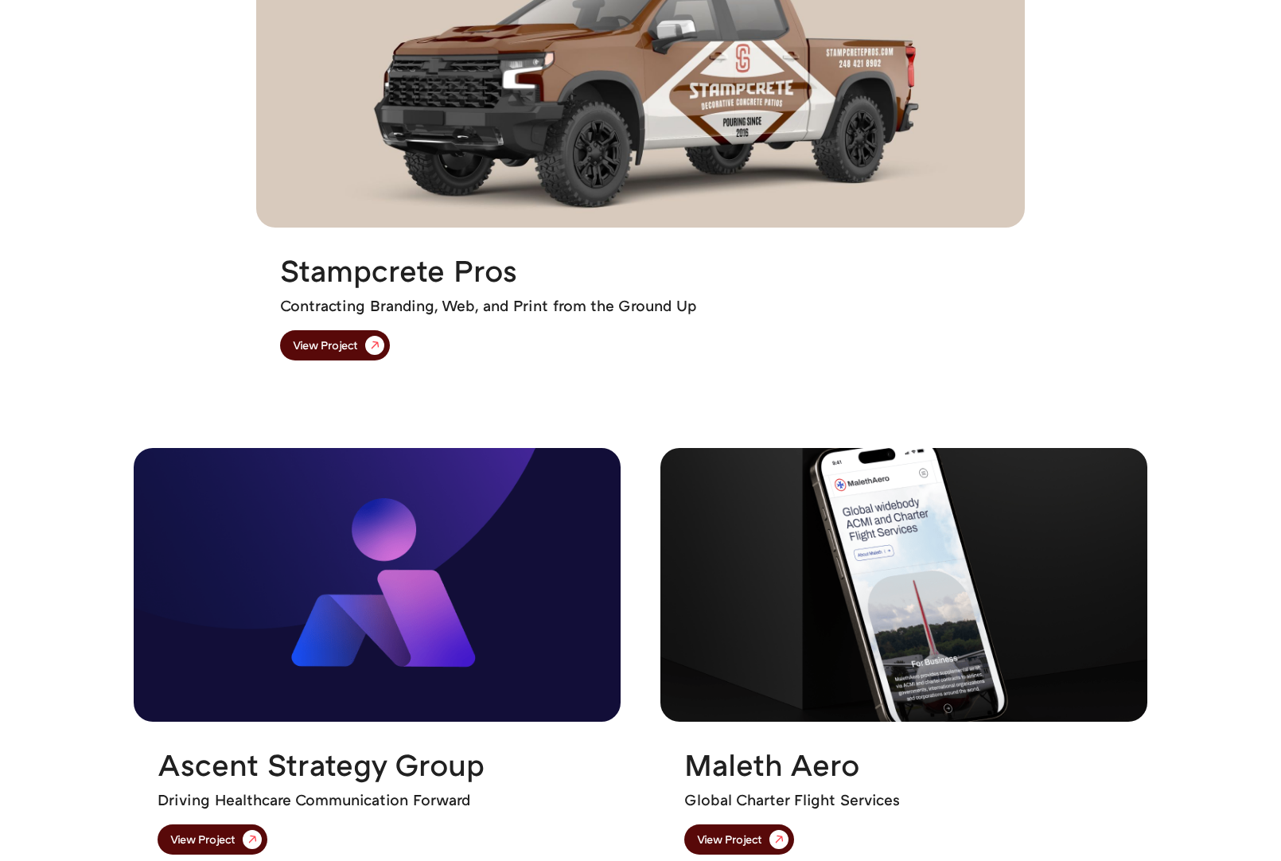
click at [793, 428] on div "Rudy's Prime Steakhouse A brand from a blank slate for Rudy's, a staple in the …" at bounding box center [640, 168] width 1281 height 2407
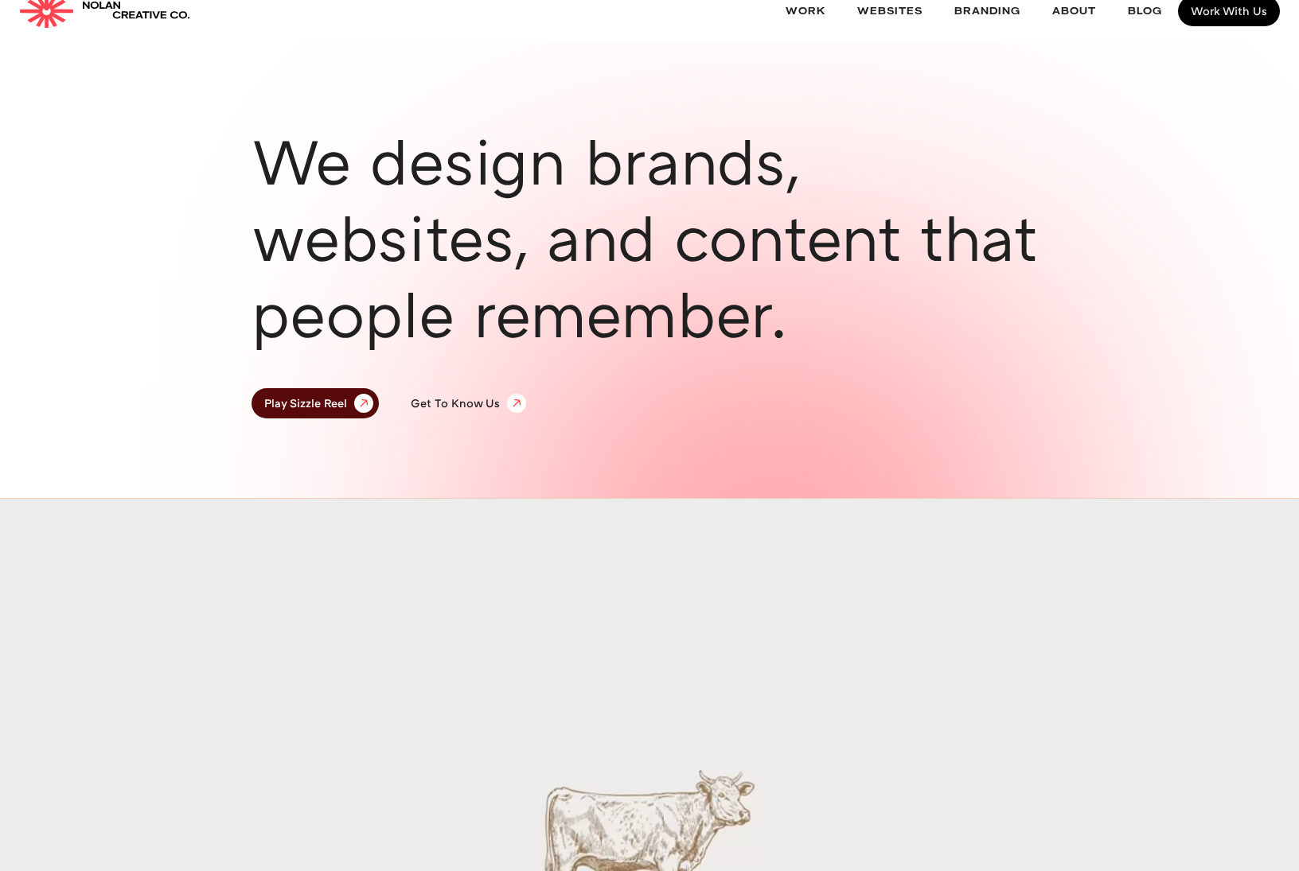
scroll to position [0, 0]
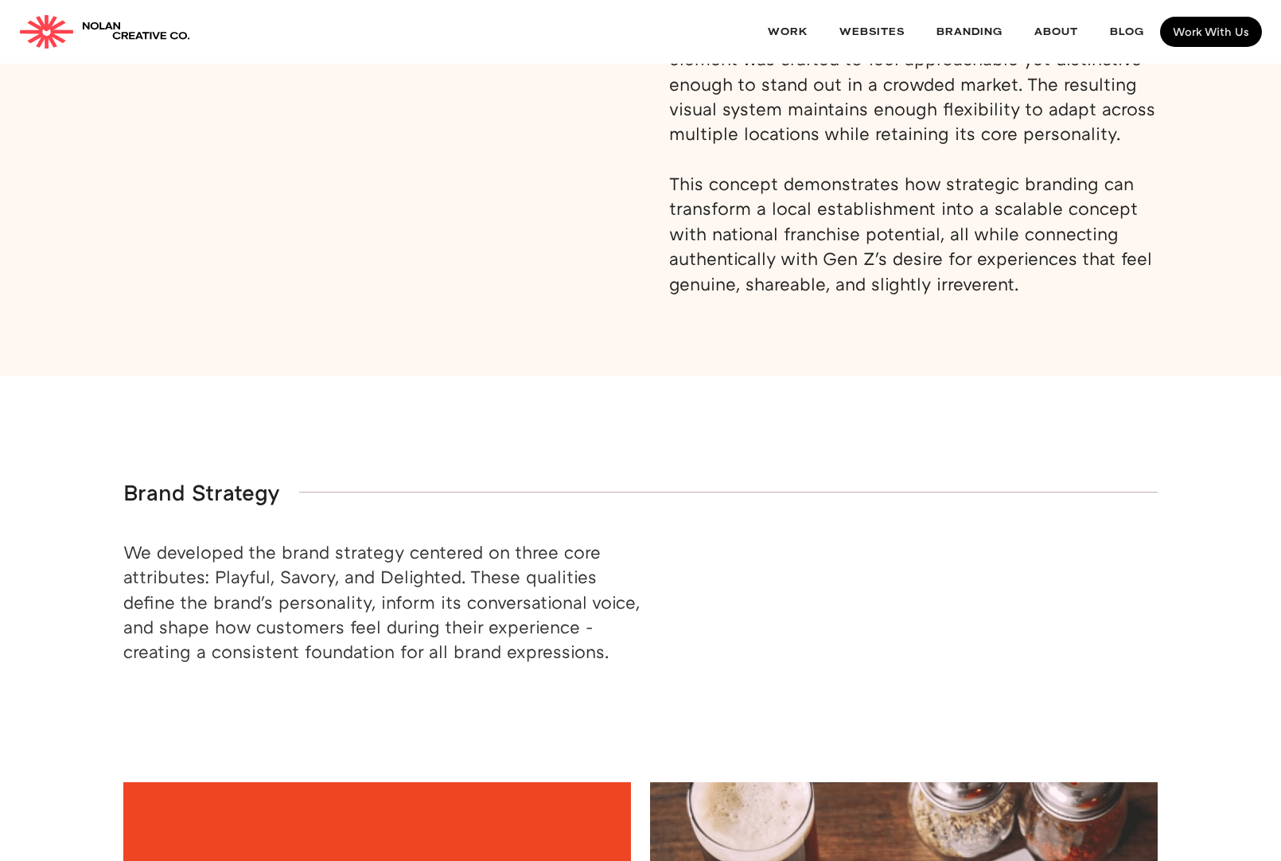
scroll to position [1114, 0]
